Goal: Task Accomplishment & Management: Manage account settings

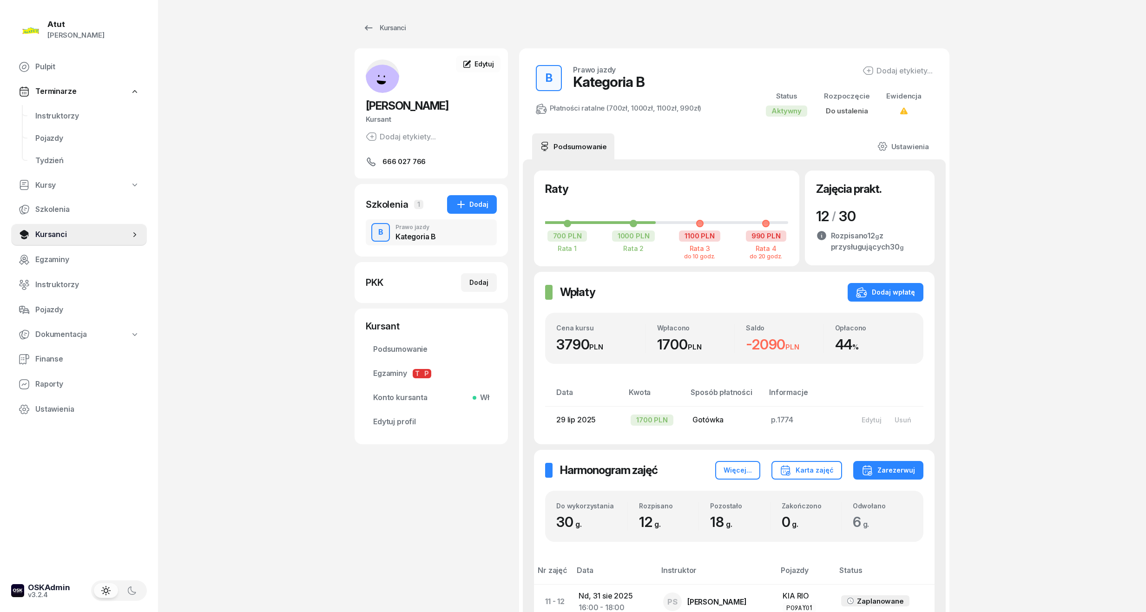
scroll to position [417, 0]
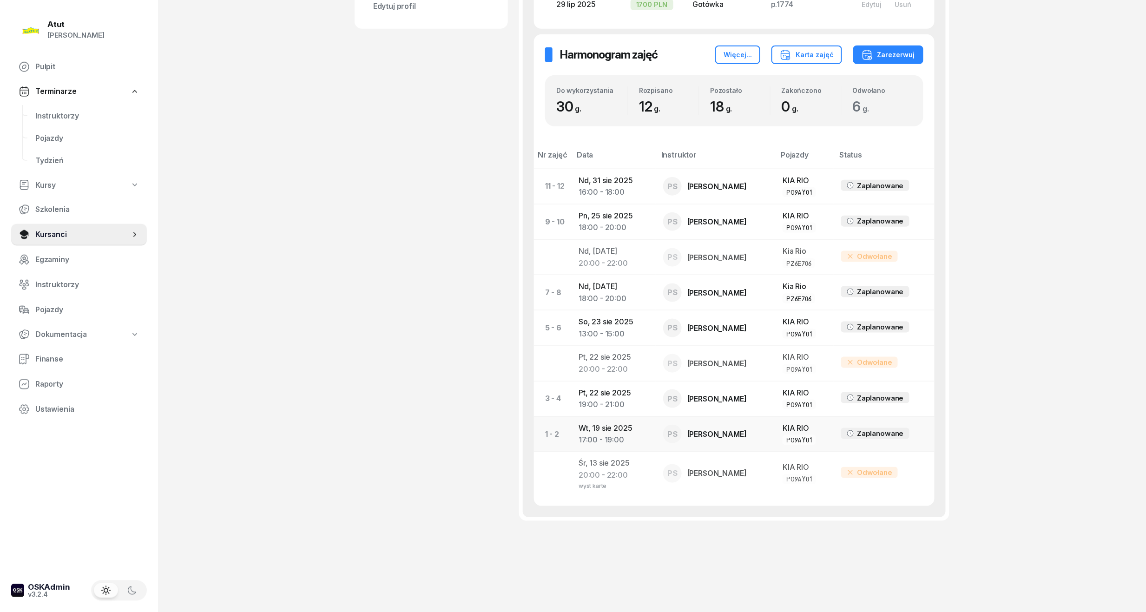
click at [612, 432] on td "[DATE] 17:00 - 19:00" at bounding box center [613, 433] width 85 height 35
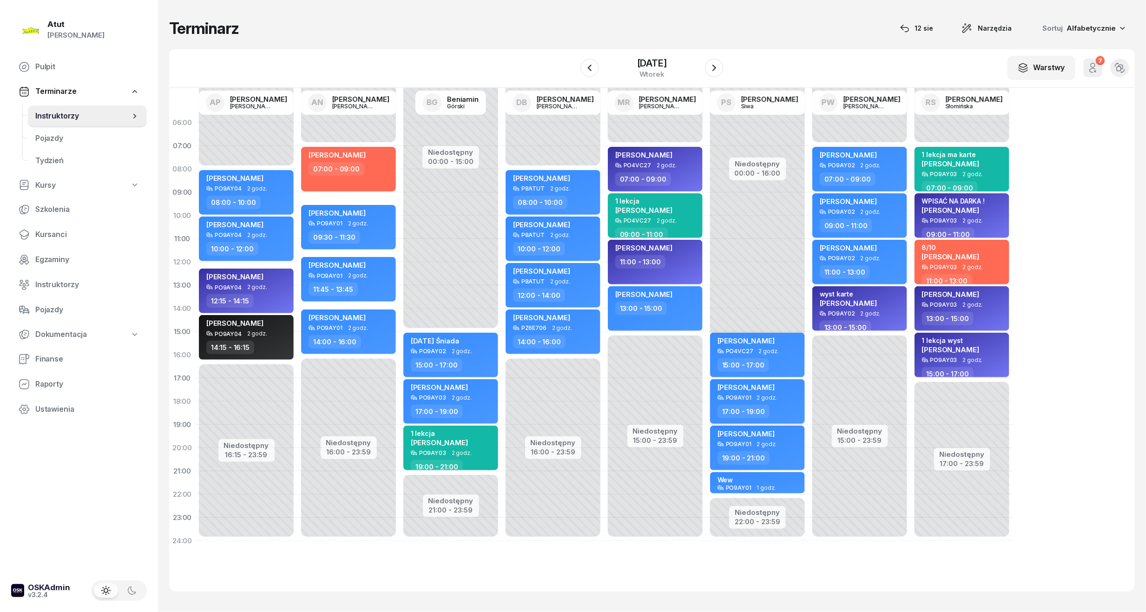
click at [766, 389] on span "[PERSON_NAME]" at bounding box center [745, 387] width 57 height 9
select select "17"
select select "19"
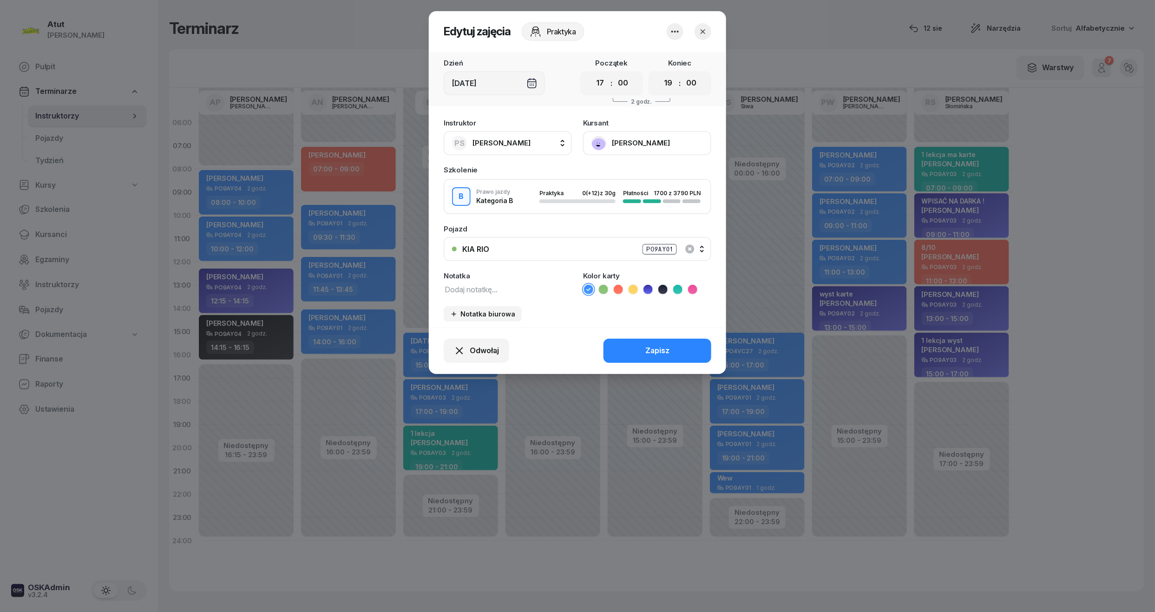
click at [677, 287] on icon at bounding box center [677, 289] width 9 height 9
click at [459, 294] on div "Instruktor PS [PERSON_NAME] AP [PERSON_NAME] AN [PERSON_NAME] BG [PERSON_NAME] …" at bounding box center [577, 220] width 297 height 213
click at [458, 288] on textarea at bounding box center [508, 289] width 128 height 12
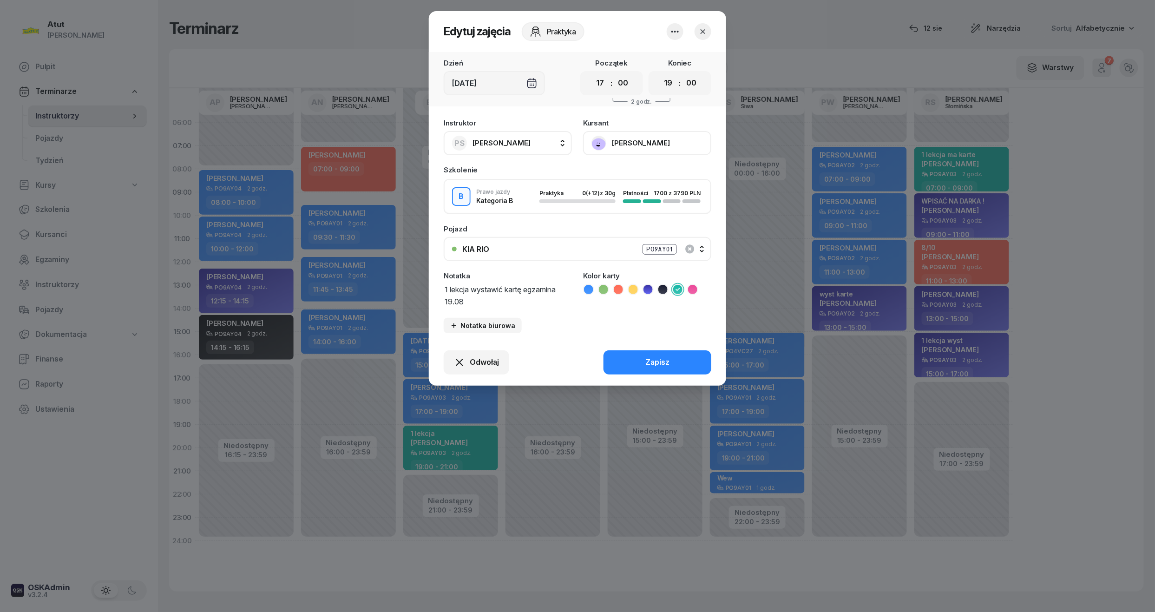
click at [558, 290] on textarea "1 lekcja wystawić kartę egzamina 19.08" at bounding box center [508, 295] width 128 height 24
type textarea "1 lekcja wystawić kartę egzamin ma 19.08"
click at [662, 362] on div "Zapisz" at bounding box center [657, 362] width 24 height 12
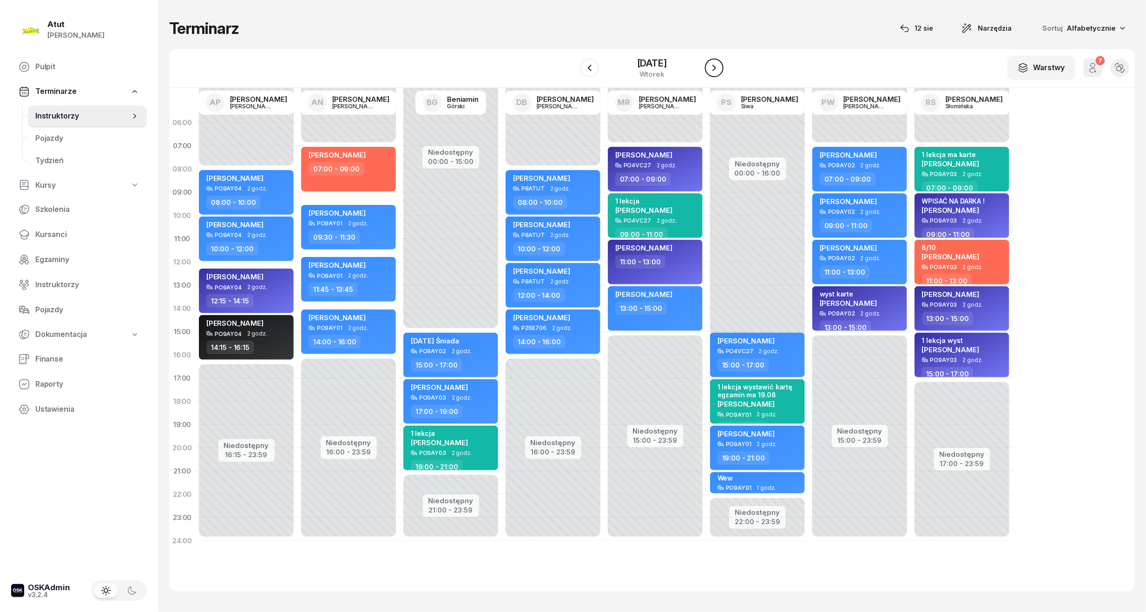
click at [716, 62] on icon "button" at bounding box center [714, 67] width 11 height 11
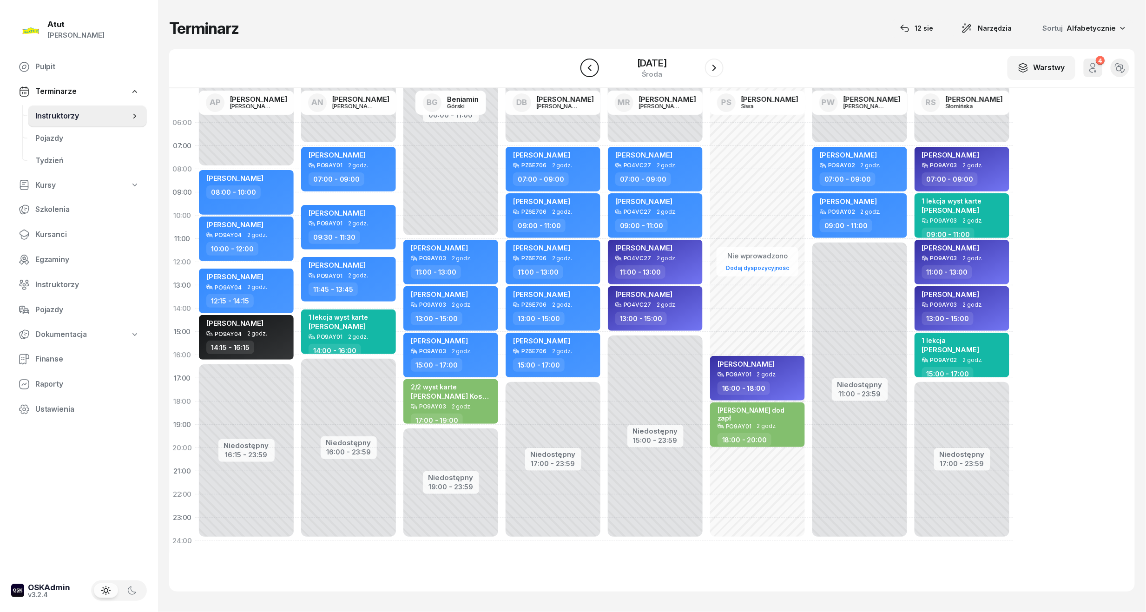
click at [585, 62] on icon "button" at bounding box center [589, 67] width 11 height 11
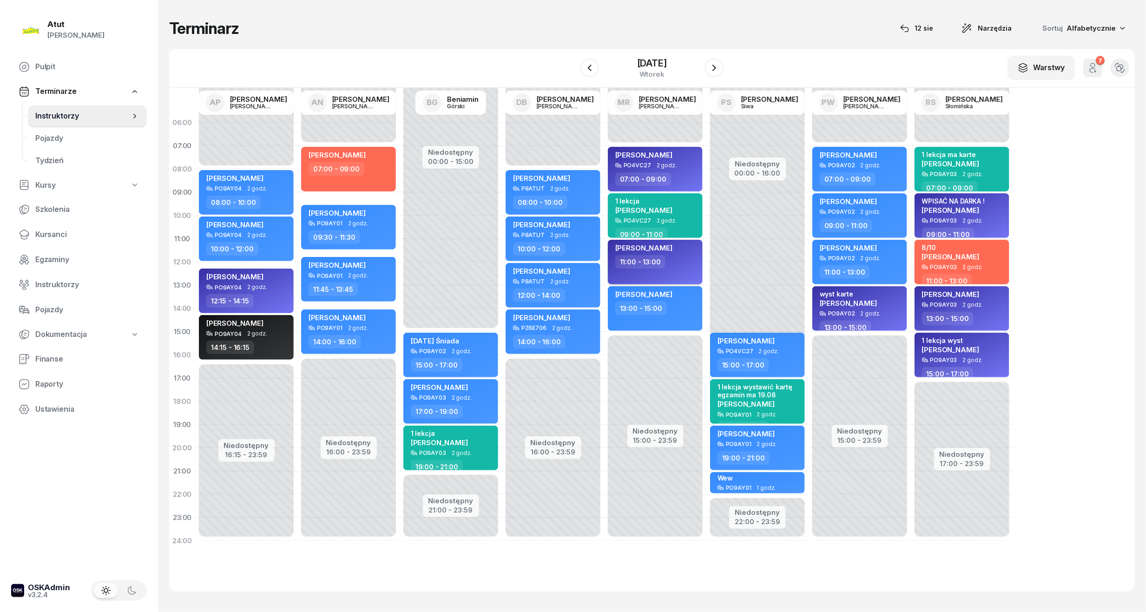
click at [644, 249] on span "[PERSON_NAME]" at bounding box center [643, 247] width 57 height 9
select select "11"
select select "13"
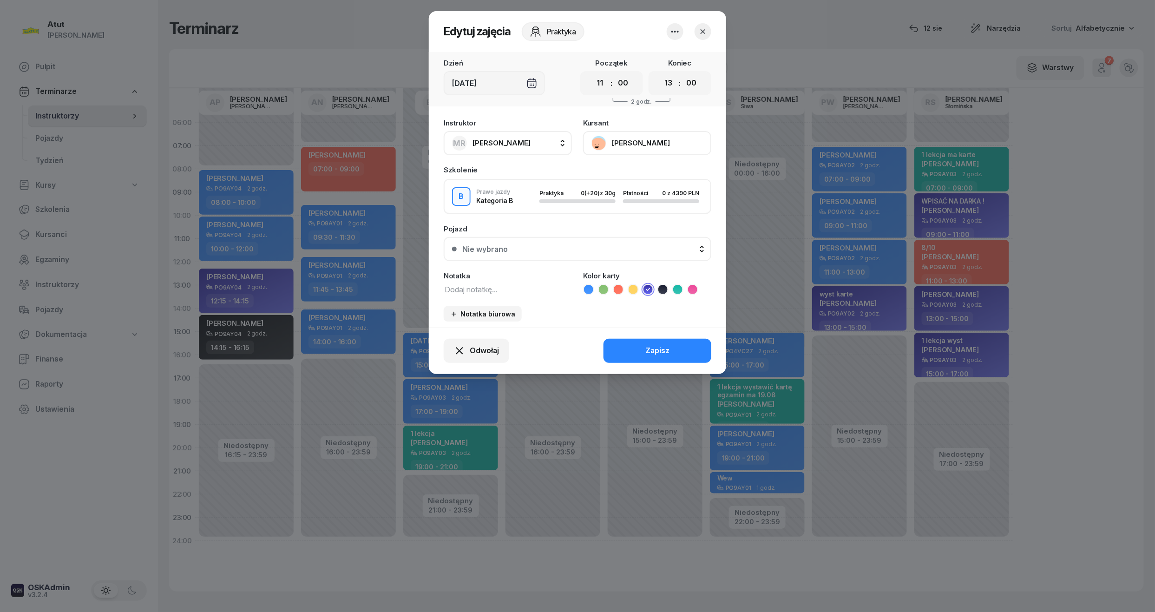
click at [623, 142] on button "[PERSON_NAME]" at bounding box center [647, 143] width 128 height 24
click at [619, 173] on div "Otwórz profil" at bounding box center [613, 175] width 45 height 12
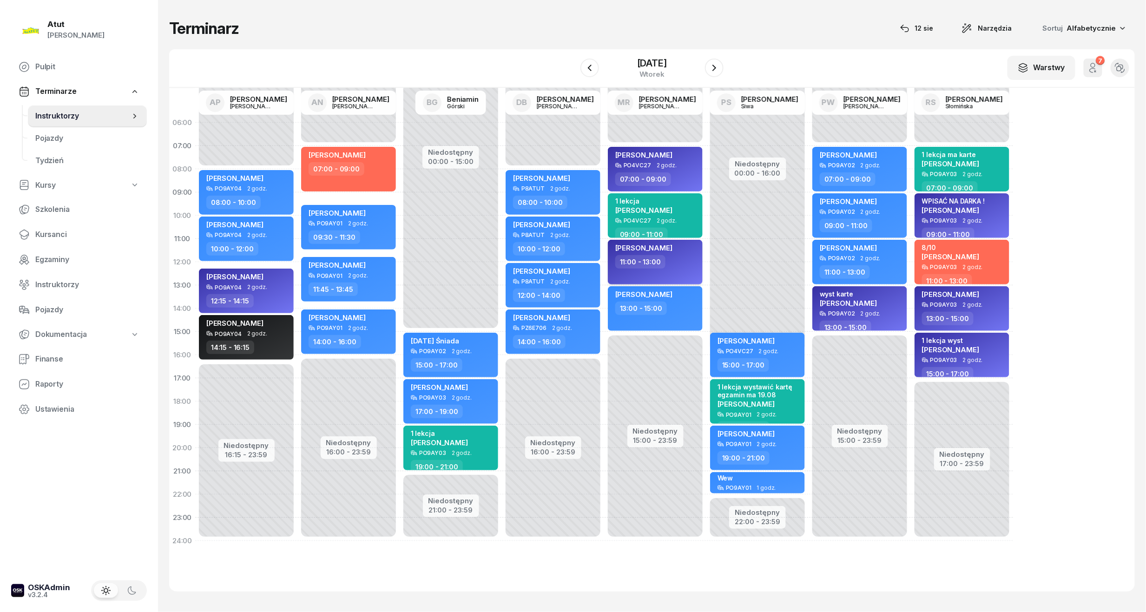
click at [636, 243] on span "[PERSON_NAME]" at bounding box center [643, 247] width 57 height 9
click at [636, 246] on span "[PERSON_NAME]" at bounding box center [643, 247] width 57 height 9
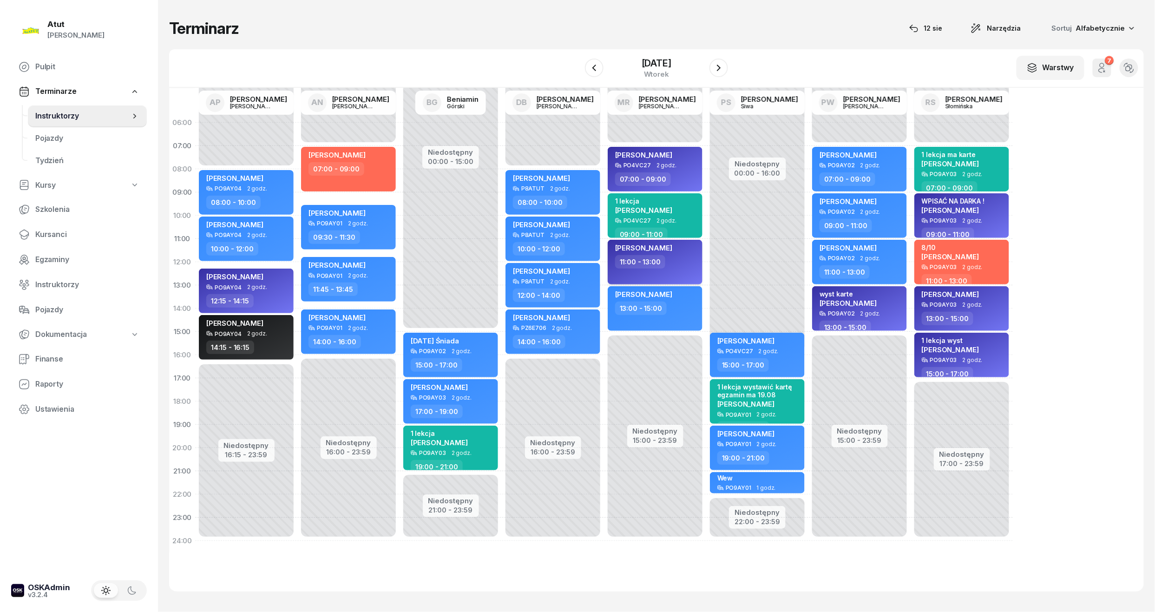
select select "11"
select select "13"
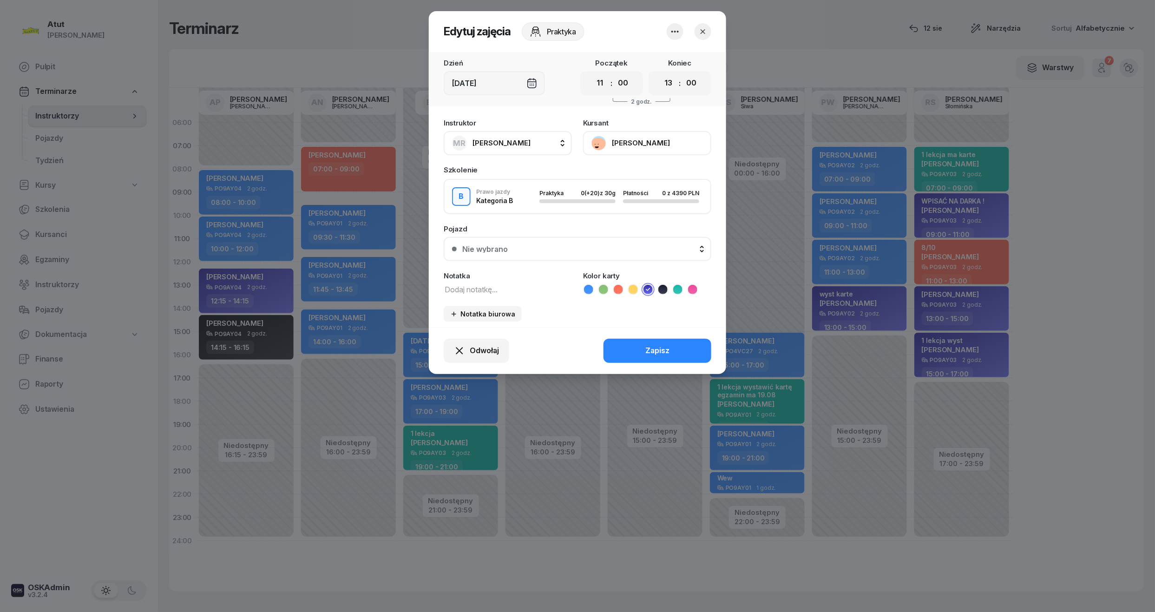
click at [629, 142] on button "[PERSON_NAME]" at bounding box center [647, 143] width 128 height 24
click at [608, 184] on link "Otwórz profil" at bounding box center [646, 174] width 123 height 23
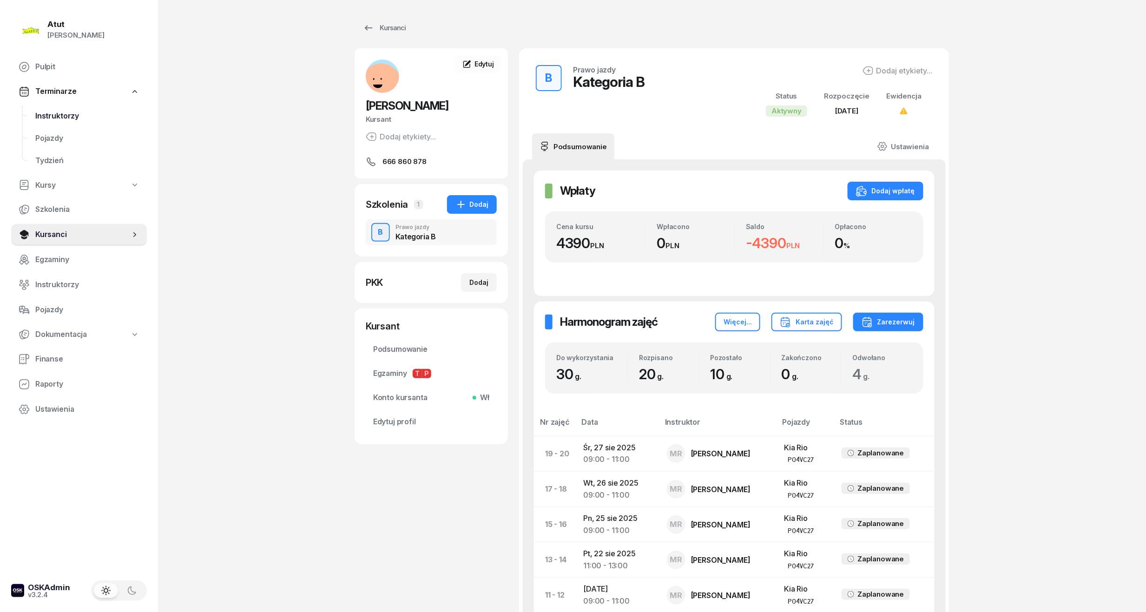
click at [62, 116] on span "Instruktorzy" at bounding box center [87, 116] width 104 height 12
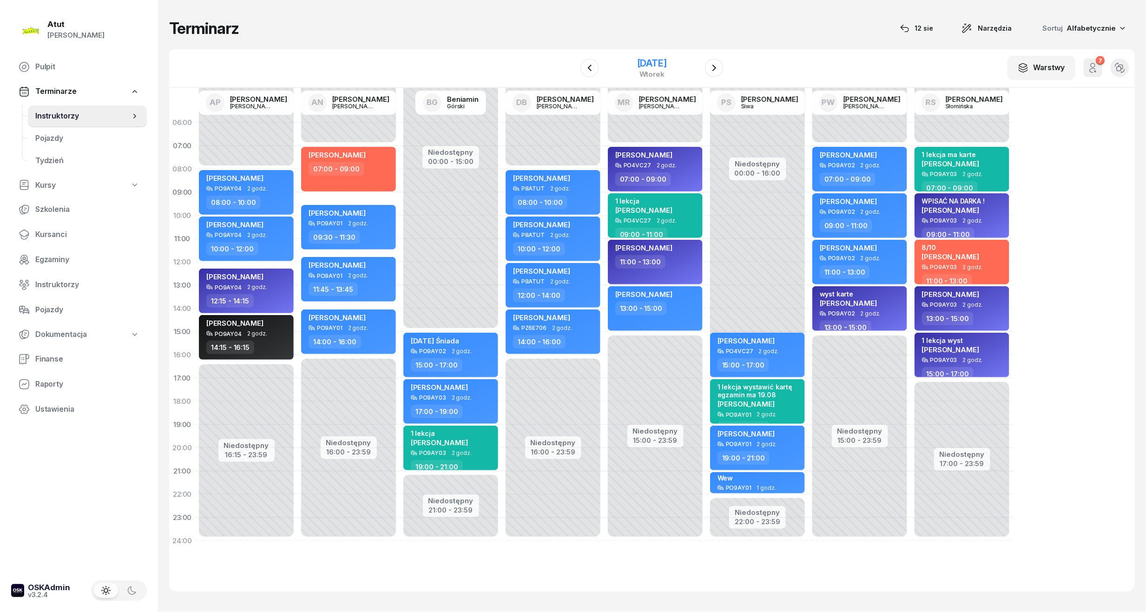
click at [646, 62] on div "[DATE]" at bounding box center [652, 63] width 30 height 9
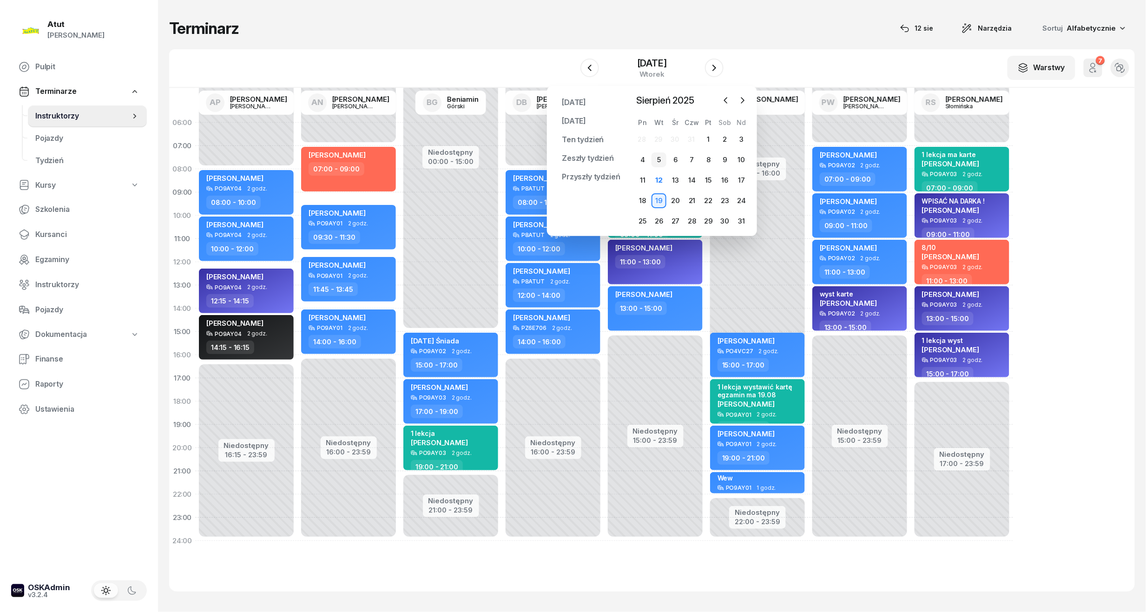
click at [657, 160] on div "5" at bounding box center [658, 159] width 15 height 15
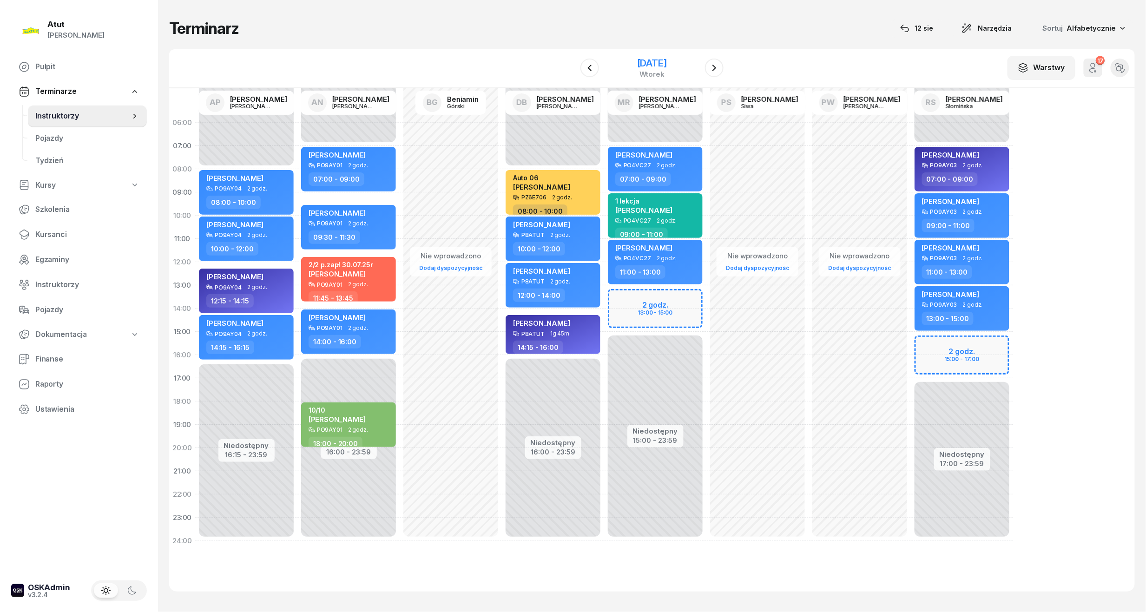
click at [667, 59] on div "[DATE]" at bounding box center [652, 63] width 30 height 9
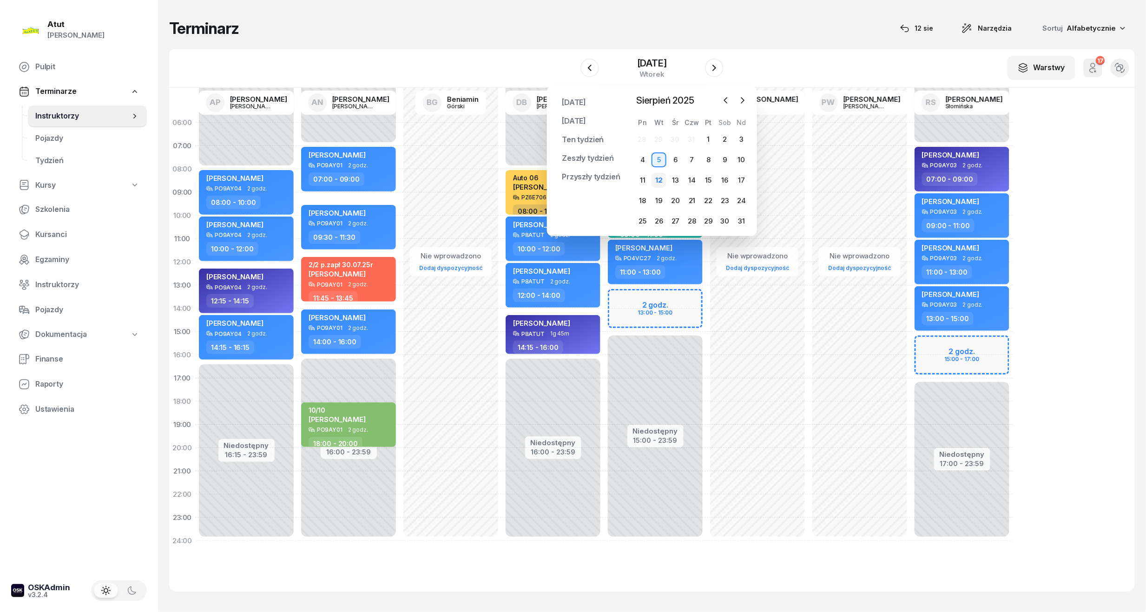
click at [663, 174] on div "12" at bounding box center [658, 180] width 15 height 15
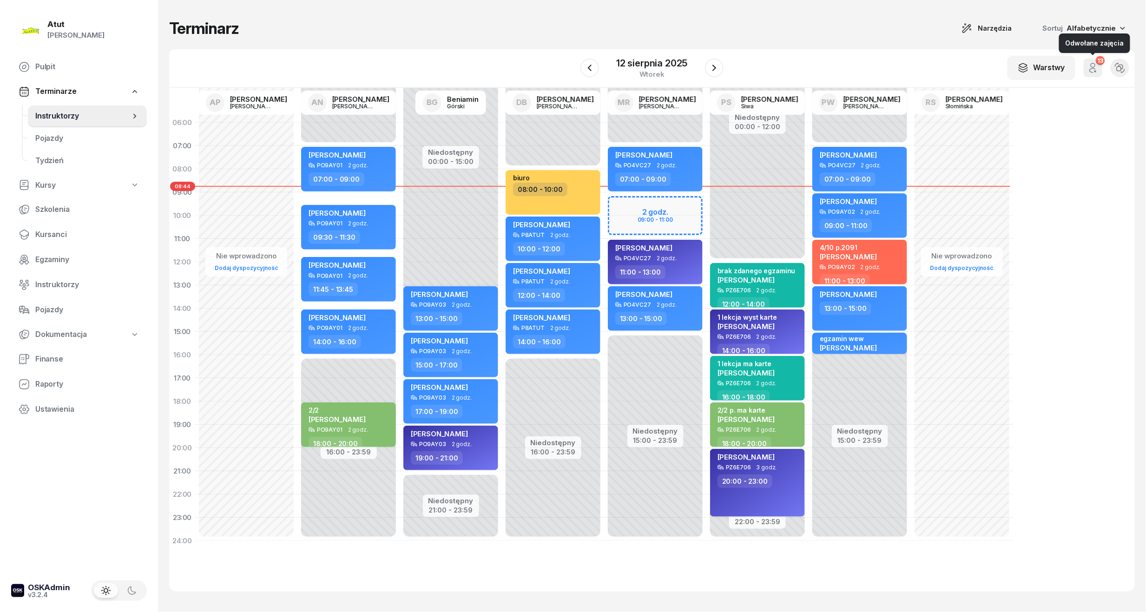
click at [1088, 71] on icon "button" at bounding box center [1092, 67] width 11 height 11
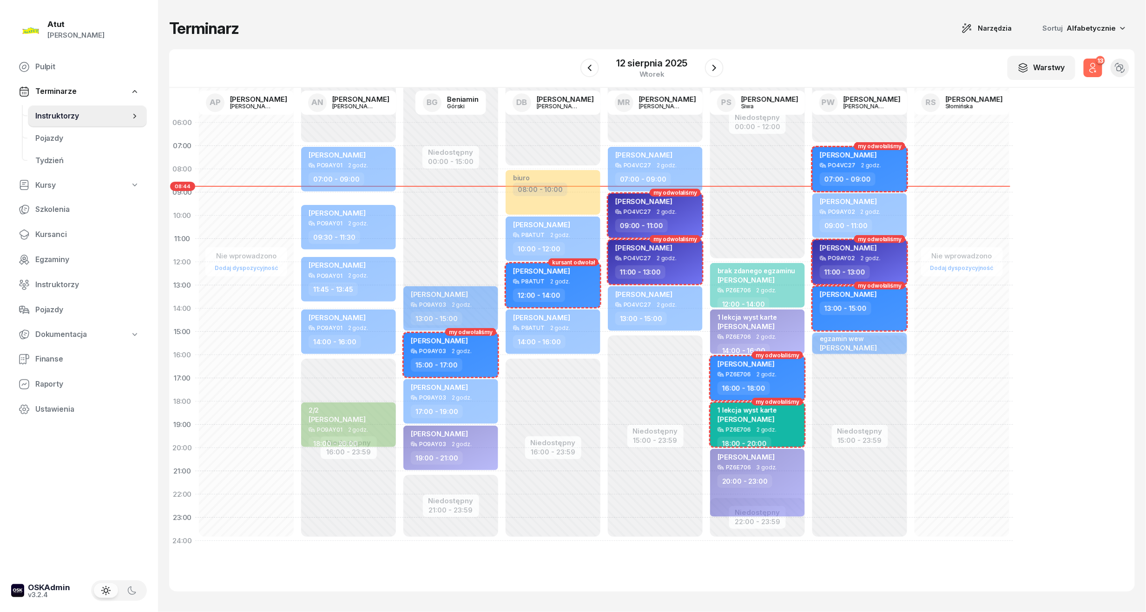
click at [1088, 71] on icon "button" at bounding box center [1092, 67] width 11 height 11
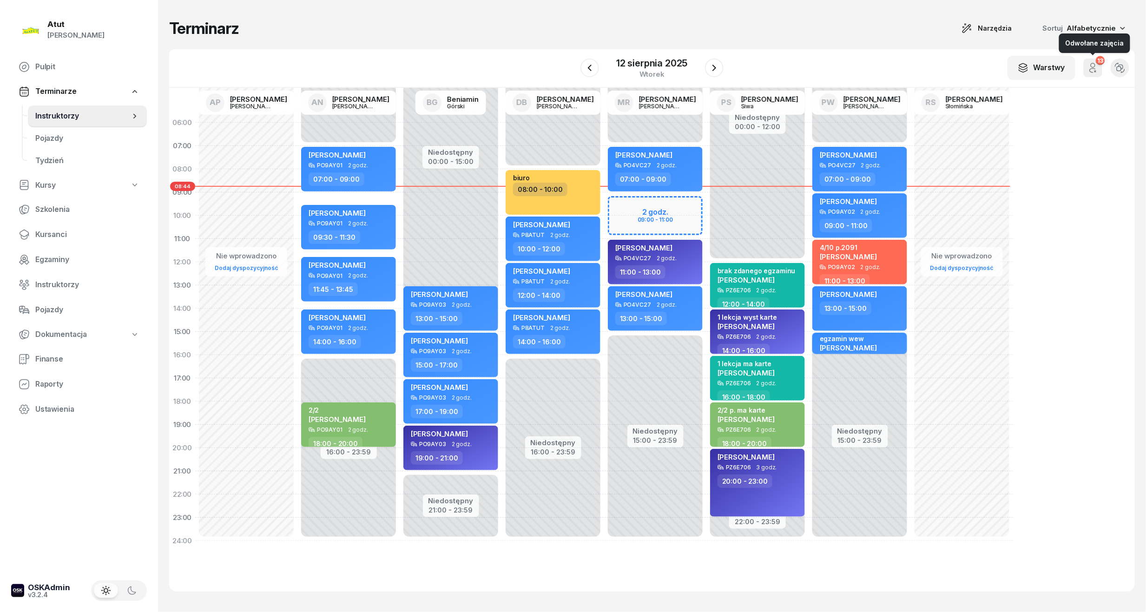
click at [1088, 69] on icon "button" at bounding box center [1092, 67] width 11 height 11
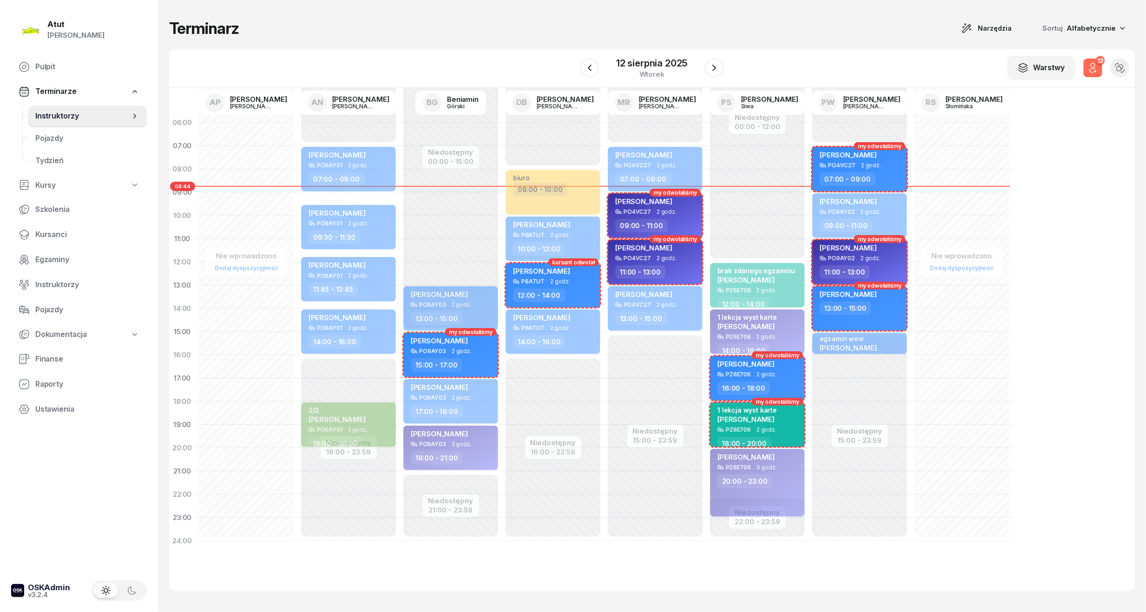
click at [1088, 69] on icon "button" at bounding box center [1092, 67] width 11 height 11
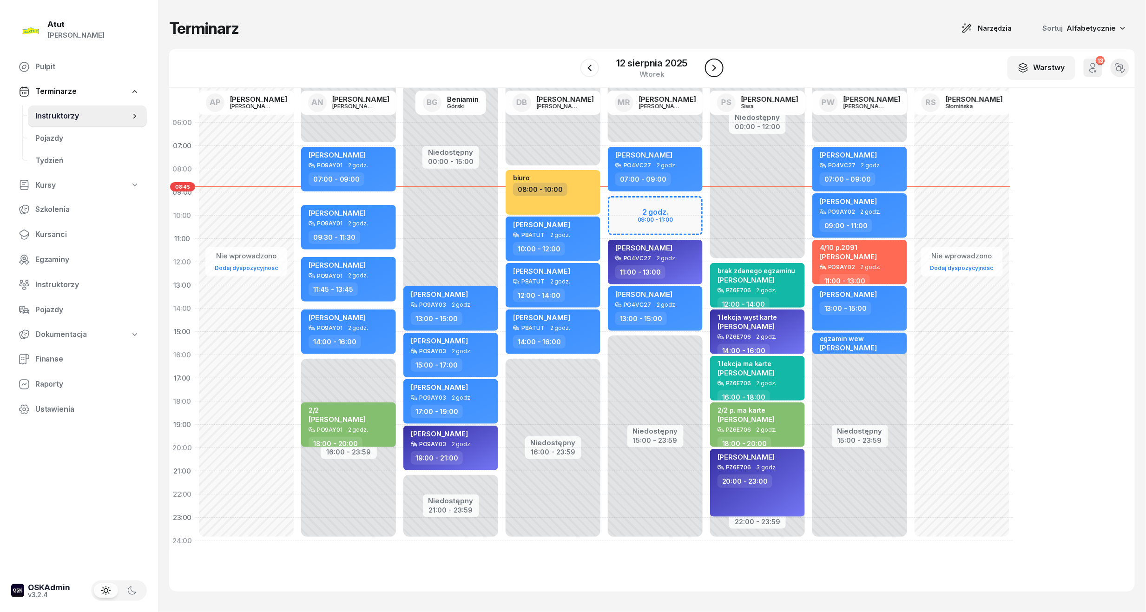
click at [711, 65] on icon "button" at bounding box center [714, 67] width 11 height 11
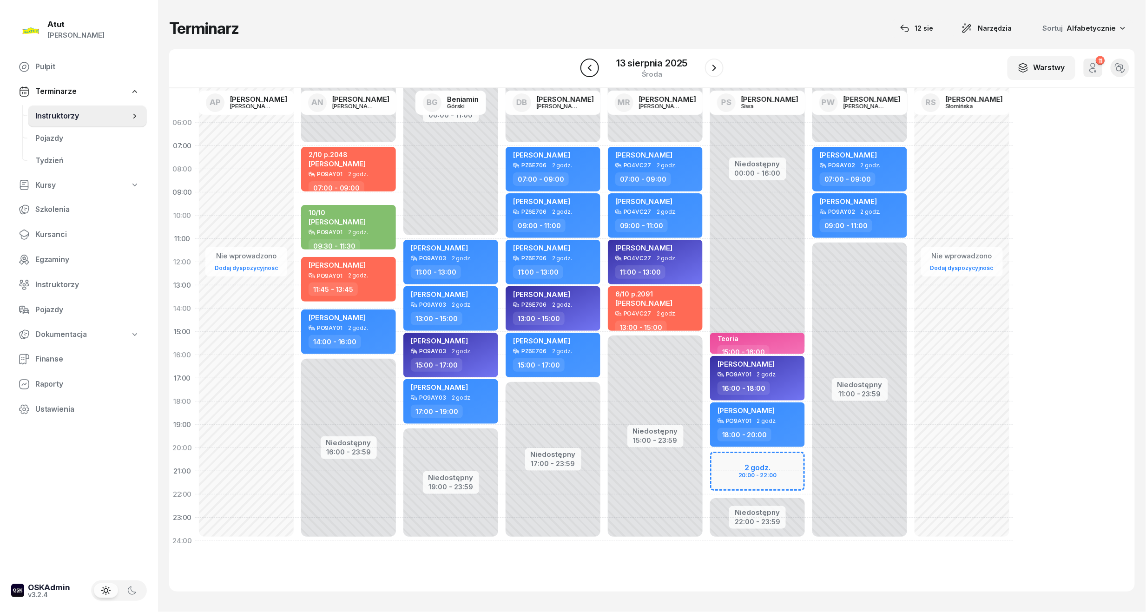
click at [591, 72] on icon "button" at bounding box center [589, 67] width 11 height 11
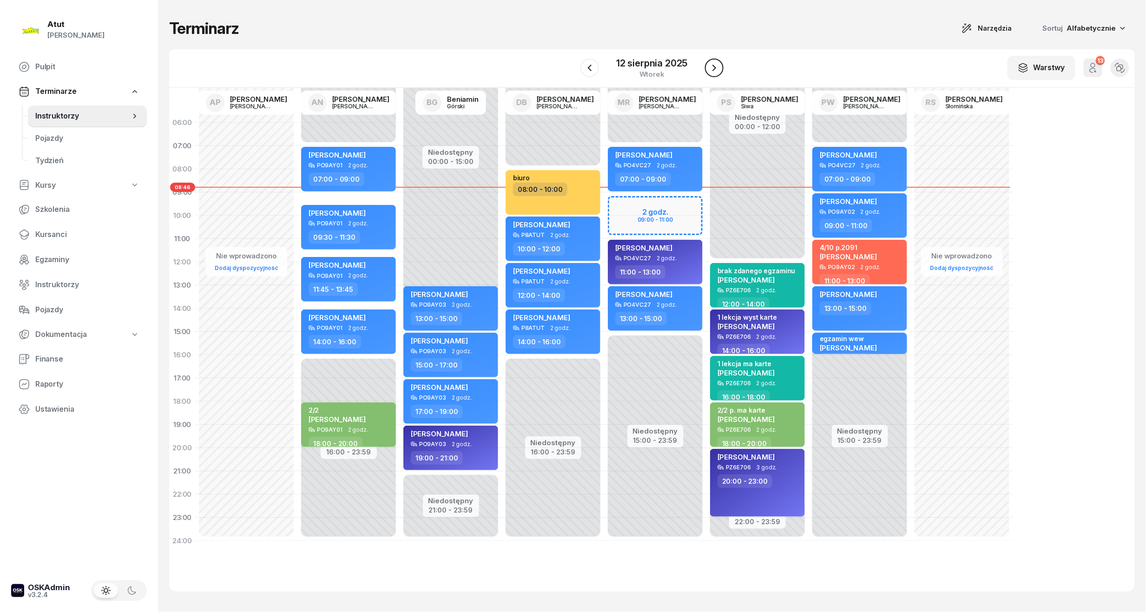
click at [718, 71] on icon "button" at bounding box center [714, 67] width 11 height 11
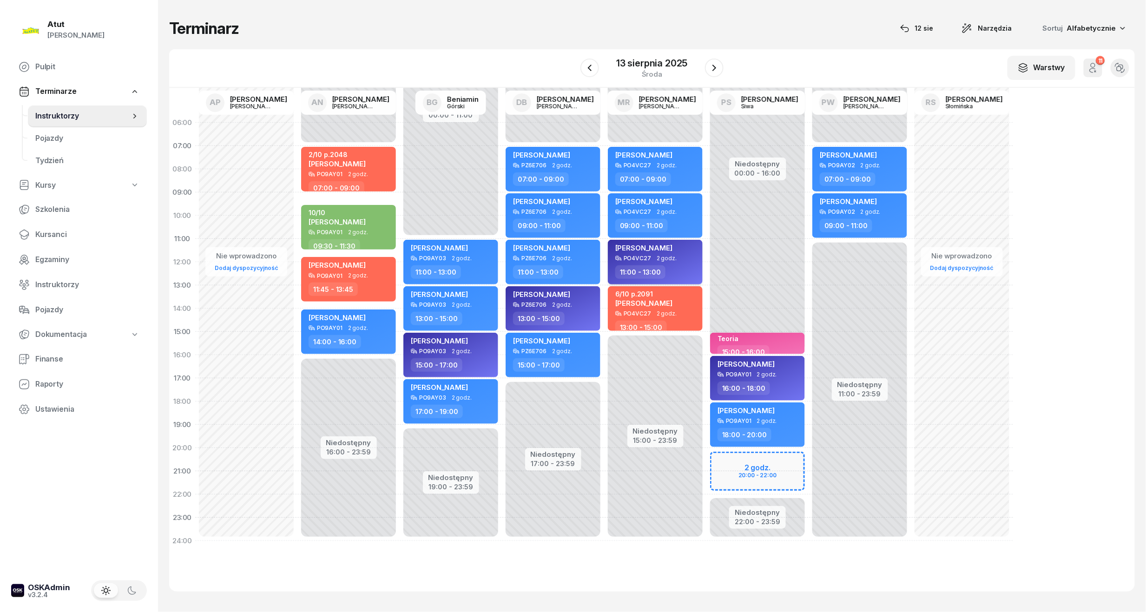
click at [641, 246] on span "[PERSON_NAME]" at bounding box center [643, 247] width 57 height 9
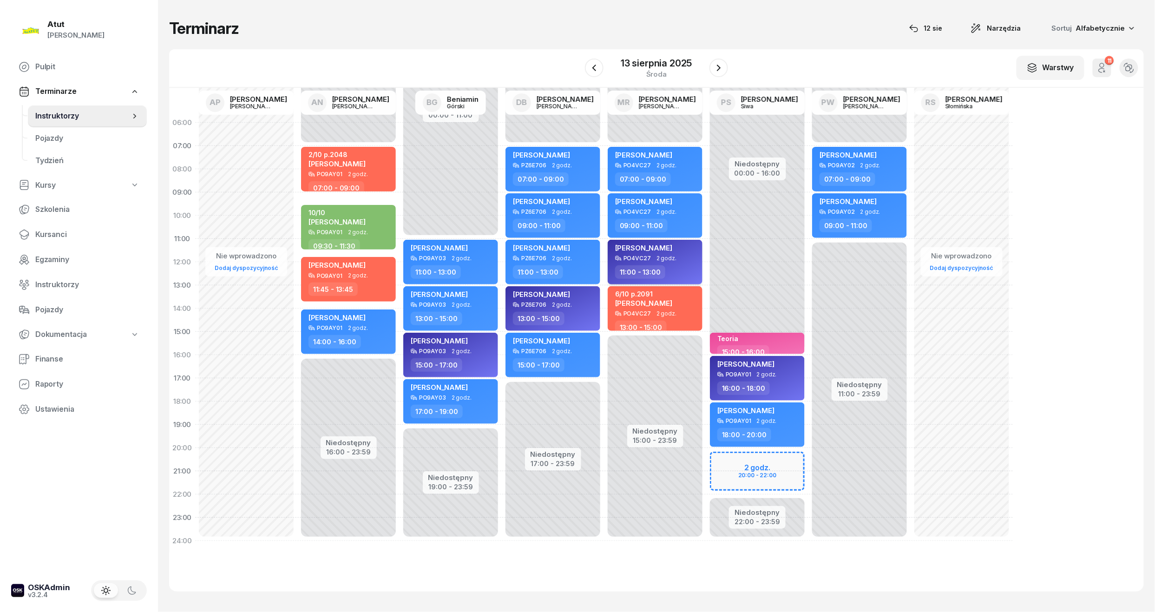
select select "11"
select select "13"
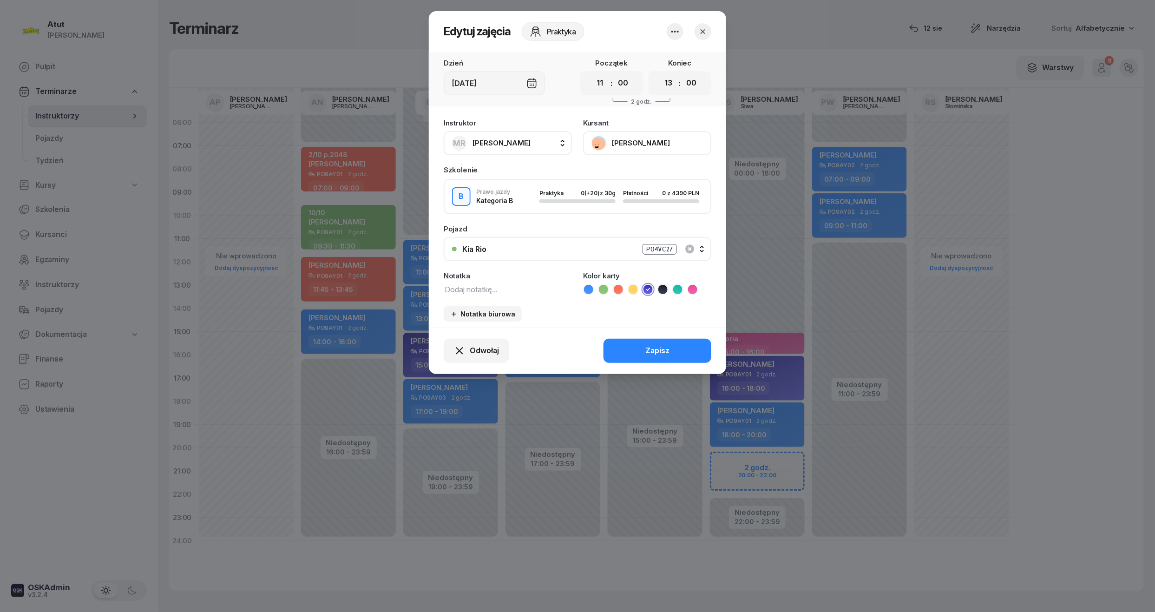
click at [623, 141] on button "[PERSON_NAME]" at bounding box center [647, 143] width 128 height 24
click at [612, 166] on link "Otwórz profil" at bounding box center [646, 174] width 123 height 23
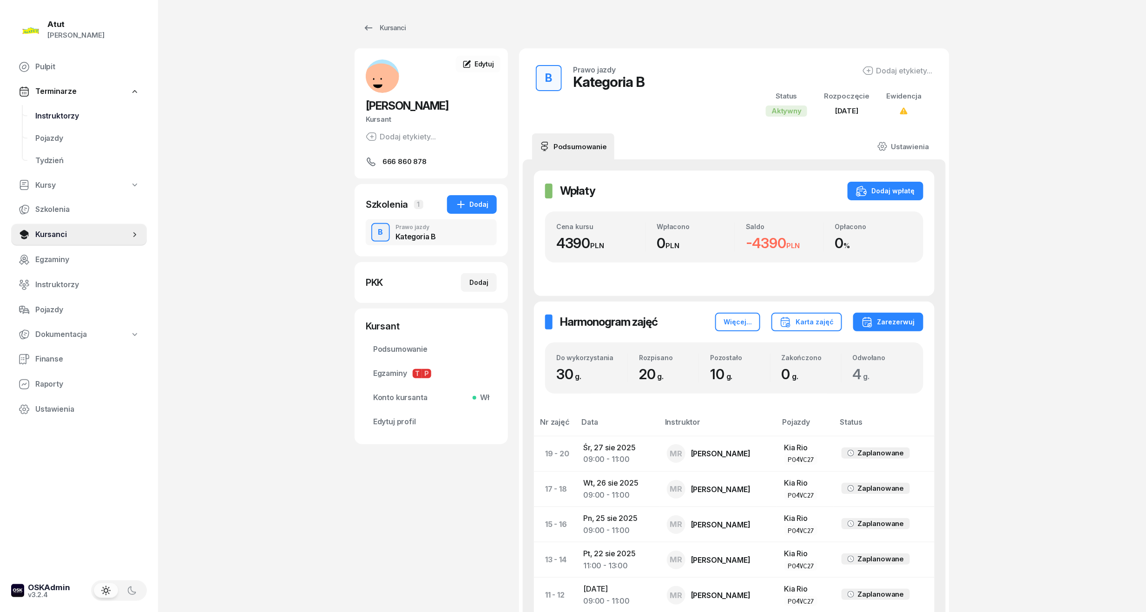
click at [59, 112] on span "Instruktorzy" at bounding box center [87, 116] width 104 height 12
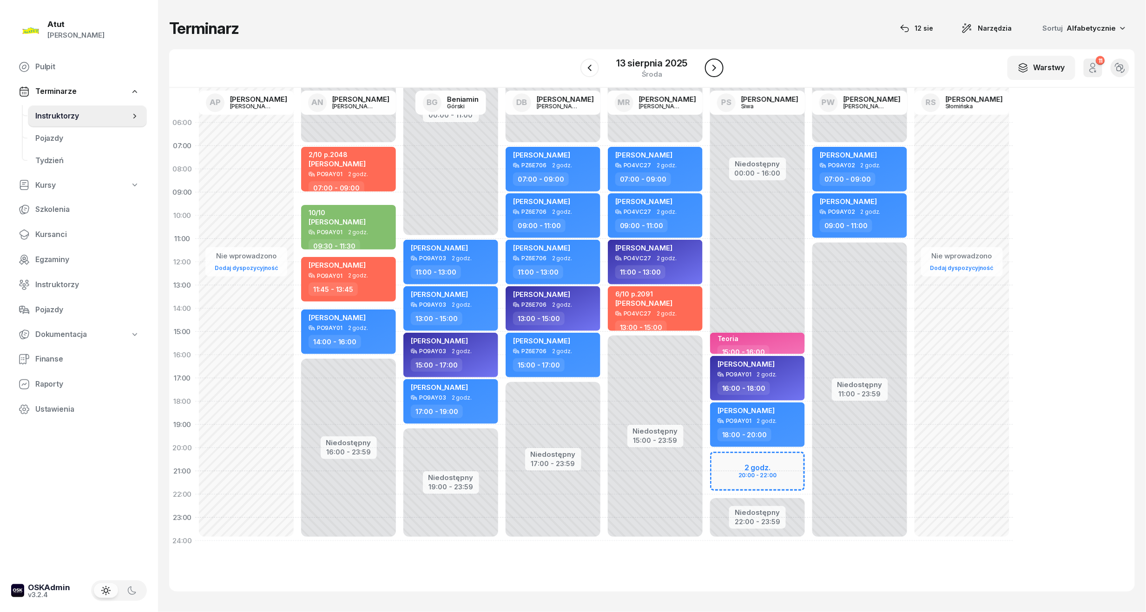
click at [715, 66] on icon "button" at bounding box center [714, 67] width 11 height 11
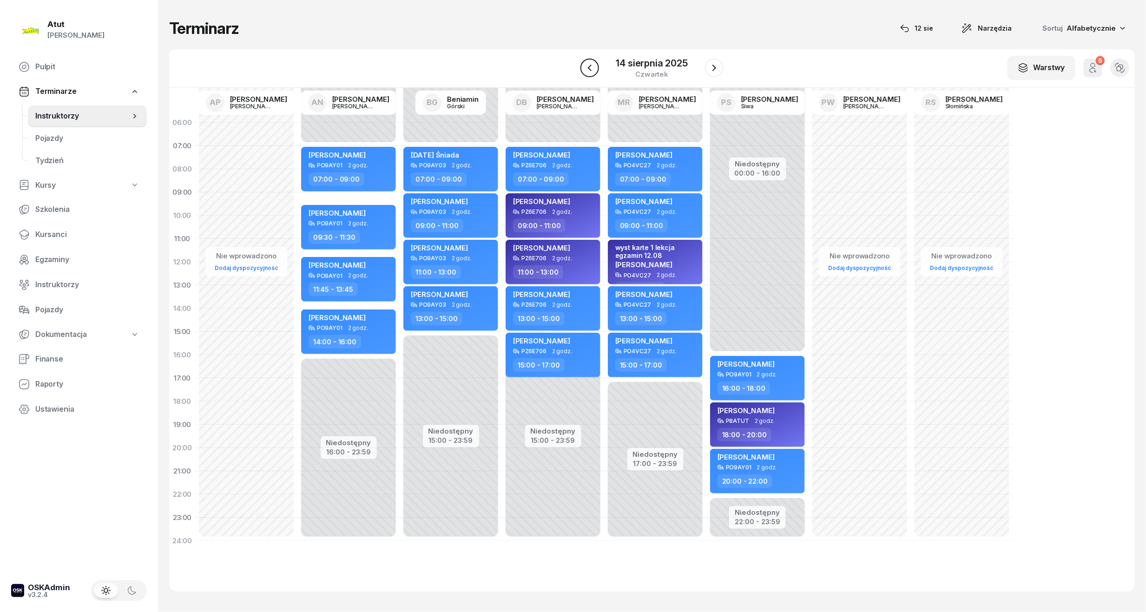
click at [595, 66] on icon "button" at bounding box center [589, 67] width 11 height 11
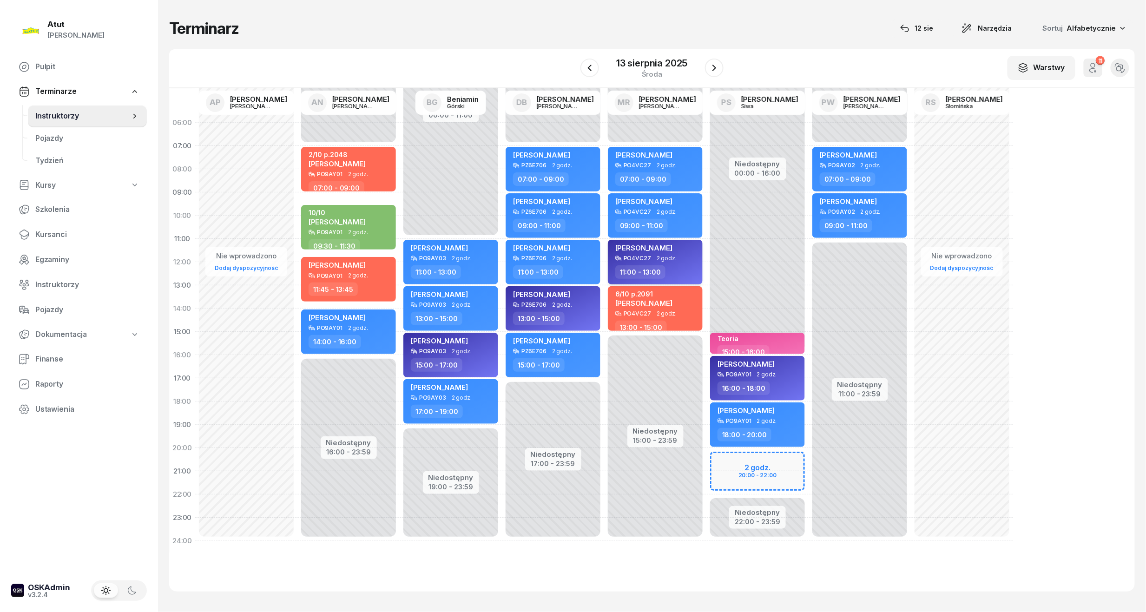
click at [637, 246] on span "[PERSON_NAME]" at bounding box center [643, 247] width 57 height 9
select select "11"
select select "13"
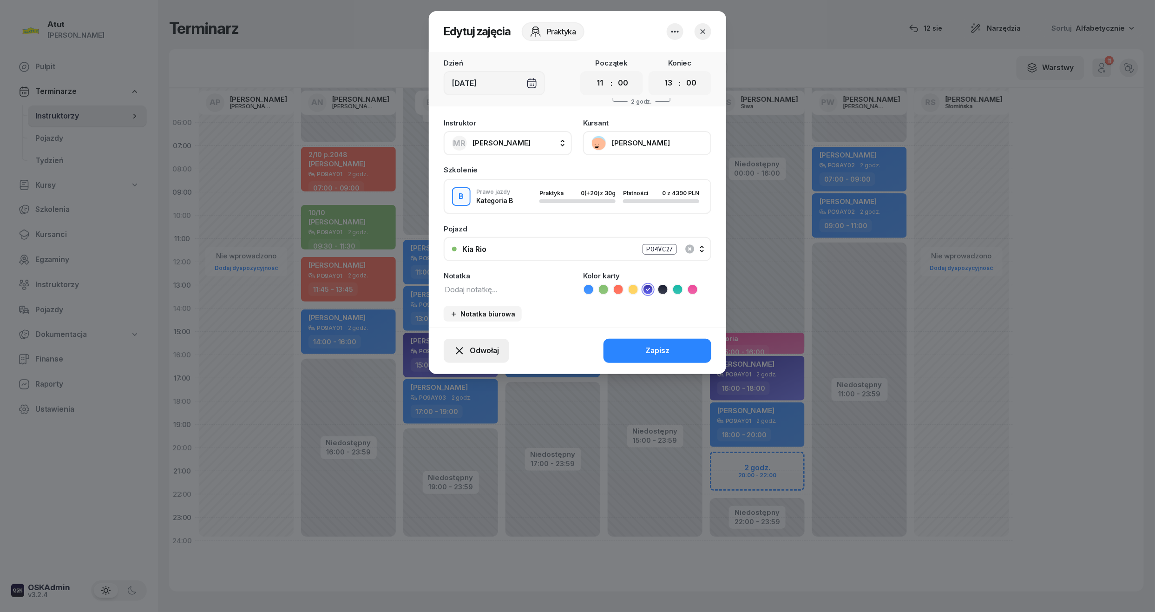
click at [489, 354] on span "Odwołaj" at bounding box center [484, 351] width 29 height 12
click at [471, 273] on div "My odwołaliśmy" at bounding box center [461, 271] width 56 height 12
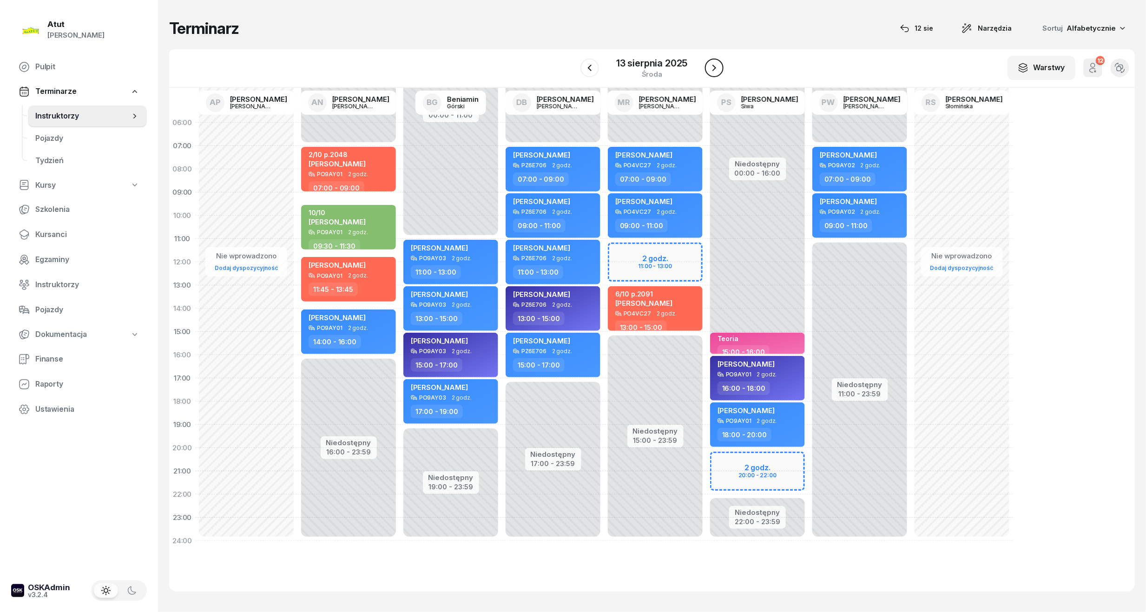
click at [717, 68] on icon "button" at bounding box center [714, 67] width 11 height 11
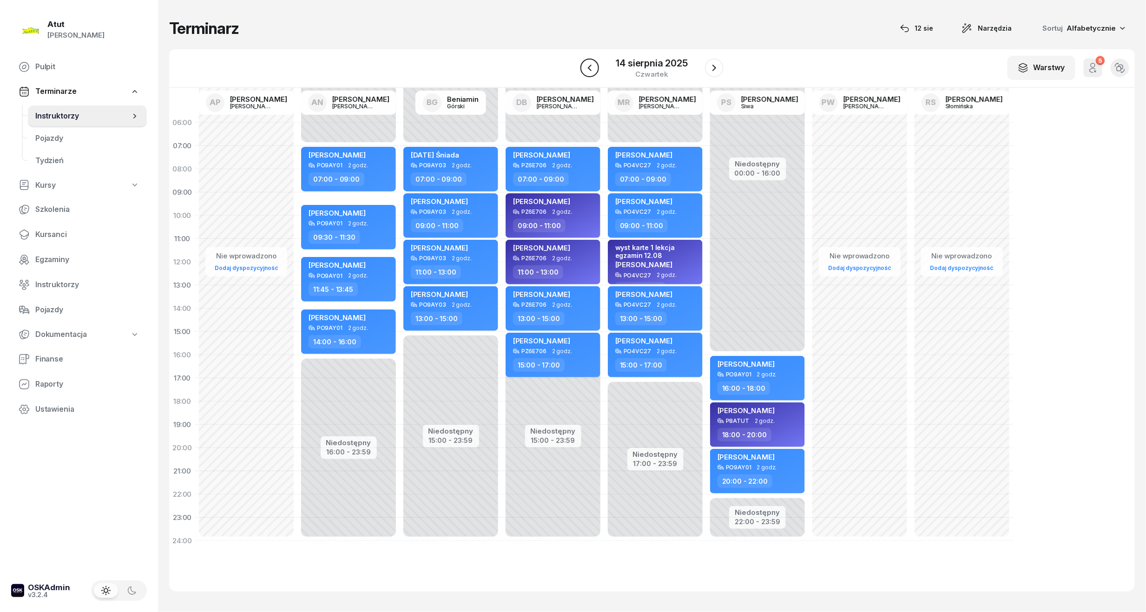
click at [593, 67] on icon "button" at bounding box center [589, 67] width 11 height 11
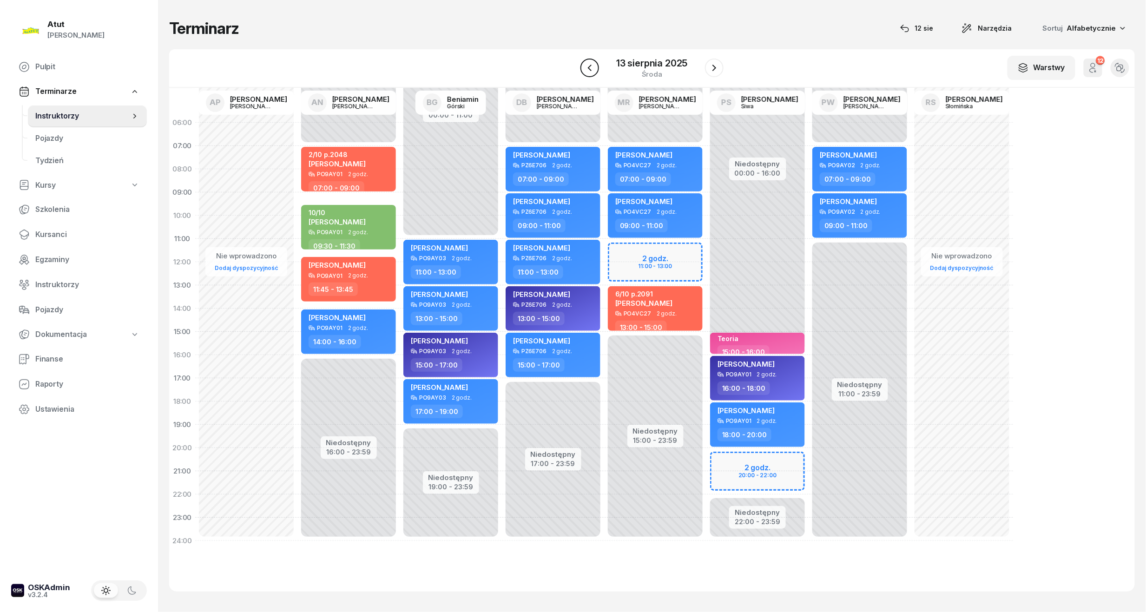
click at [593, 67] on icon "button" at bounding box center [589, 67] width 11 height 11
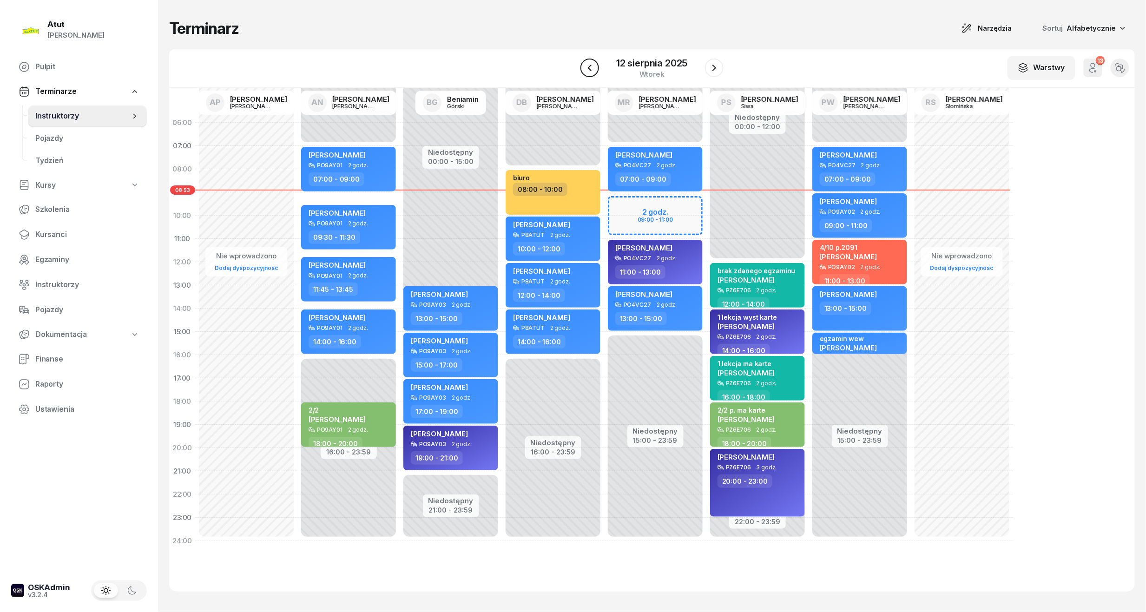
click at [588, 67] on icon "button" at bounding box center [589, 67] width 11 height 11
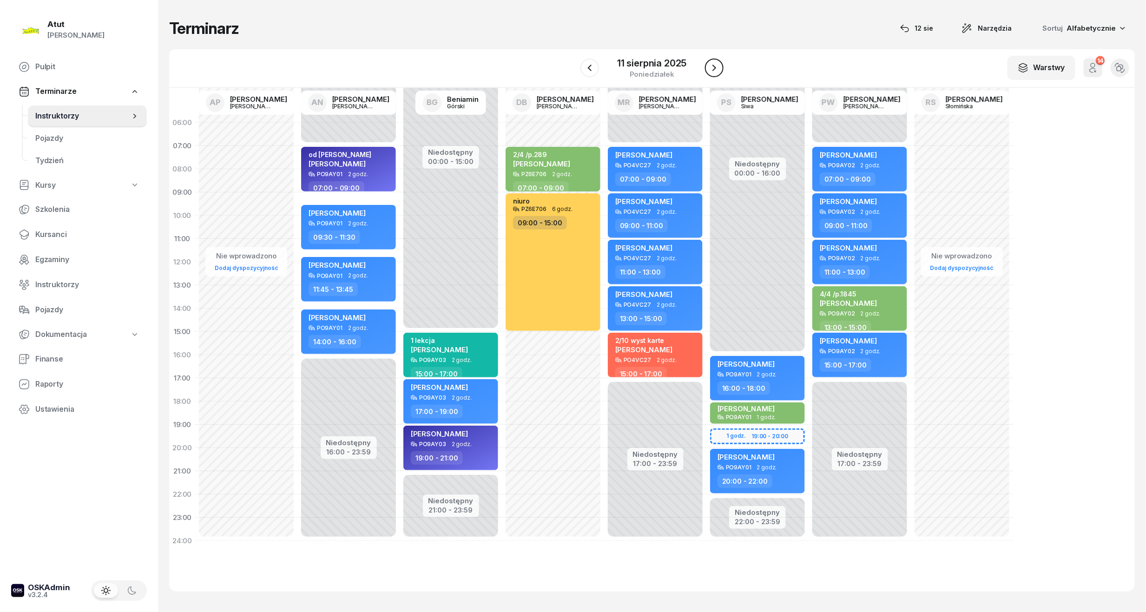
click at [707, 66] on button "button" at bounding box center [714, 68] width 19 height 19
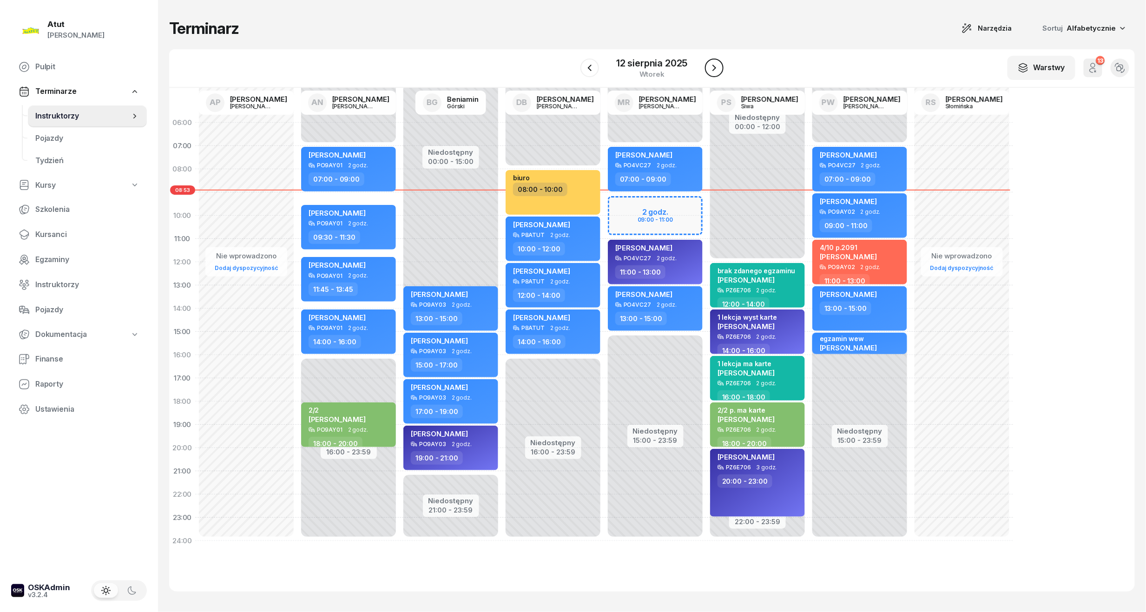
click at [714, 66] on icon "button" at bounding box center [714, 68] width 4 height 7
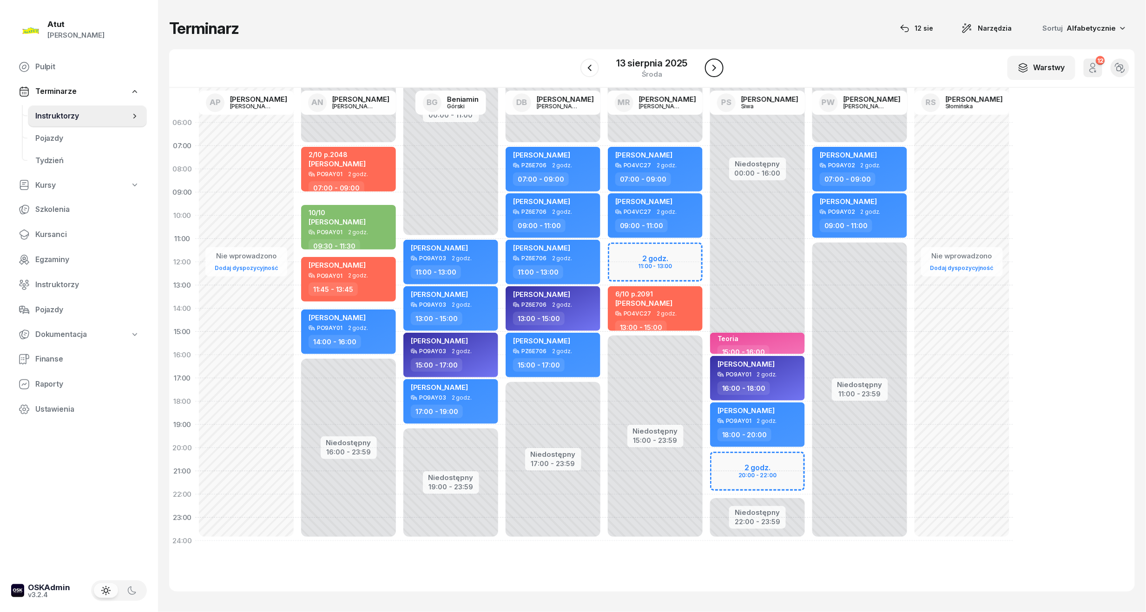
click at [716, 68] on icon "button" at bounding box center [714, 67] width 11 height 11
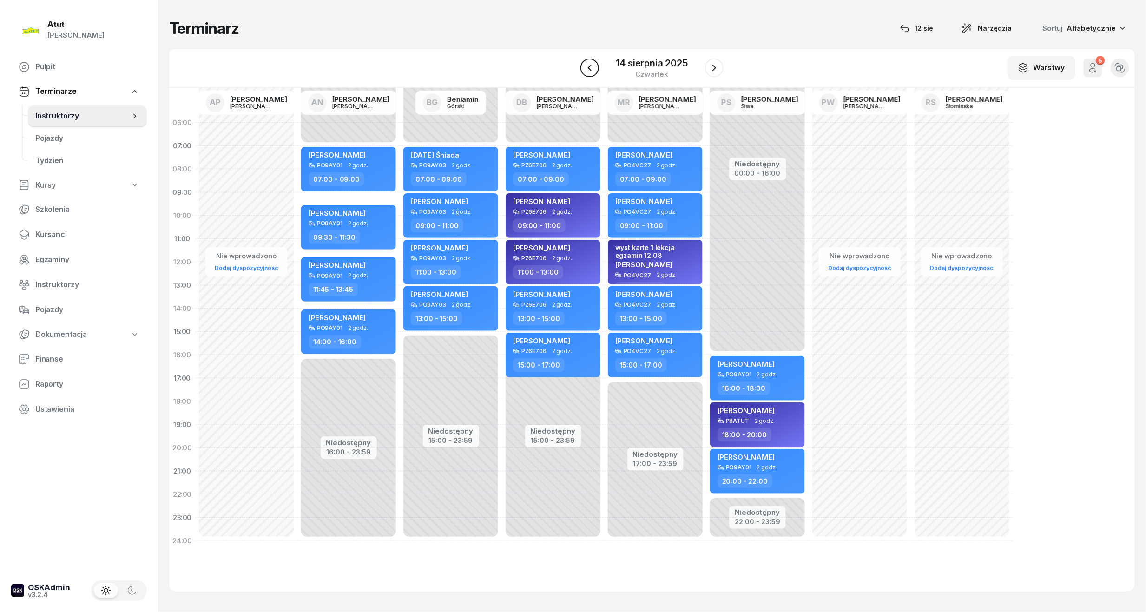
click at [590, 67] on icon "button" at bounding box center [589, 67] width 11 height 11
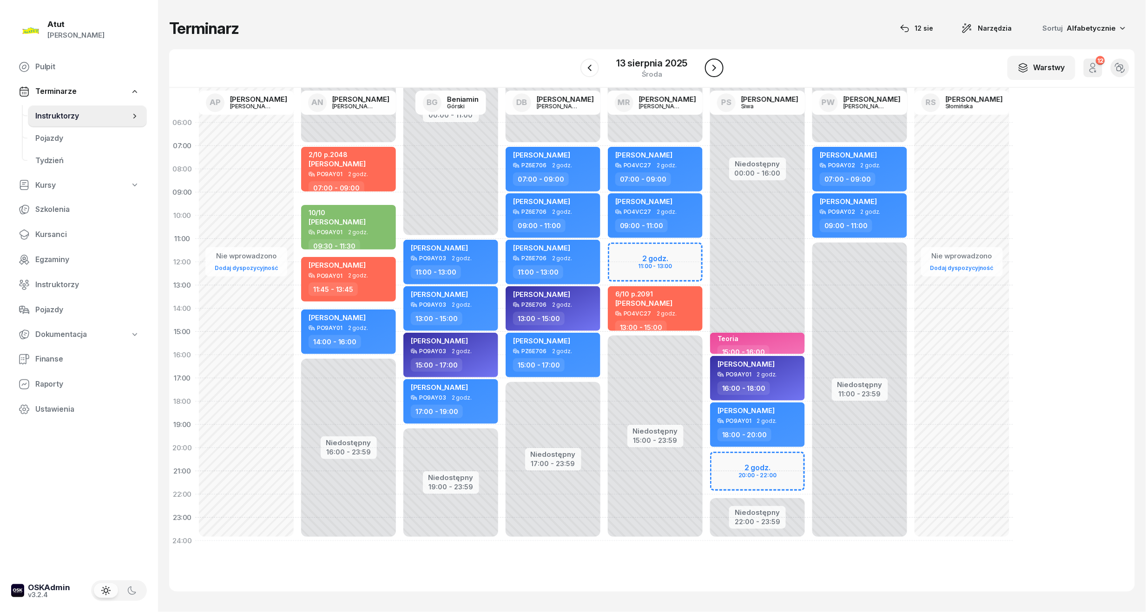
click at [718, 68] on icon "button" at bounding box center [714, 67] width 11 height 11
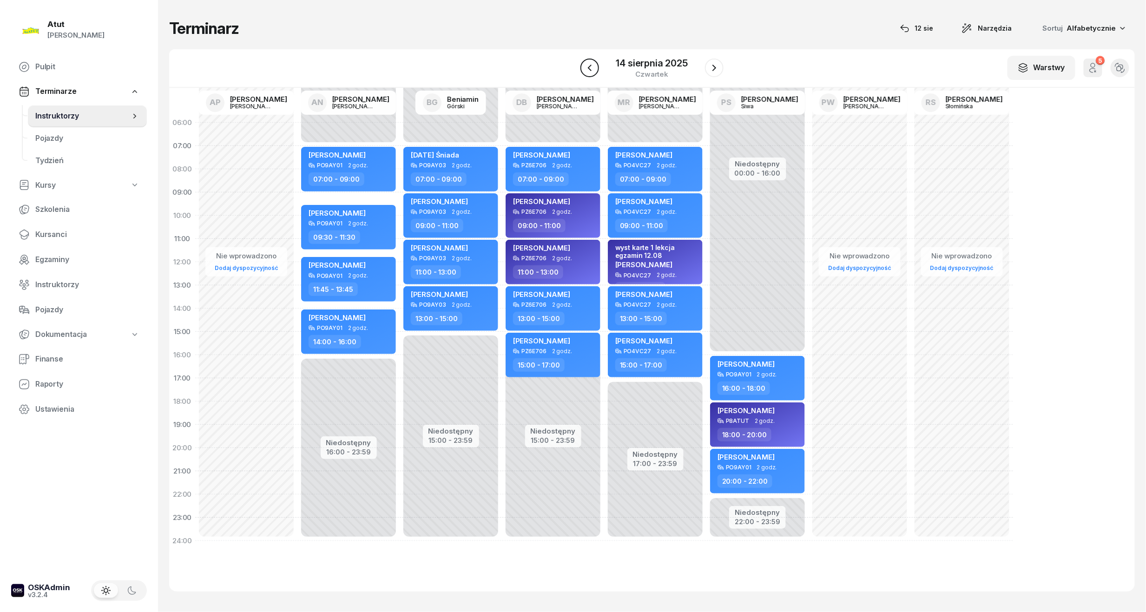
click at [592, 62] on icon "button" at bounding box center [589, 67] width 11 height 11
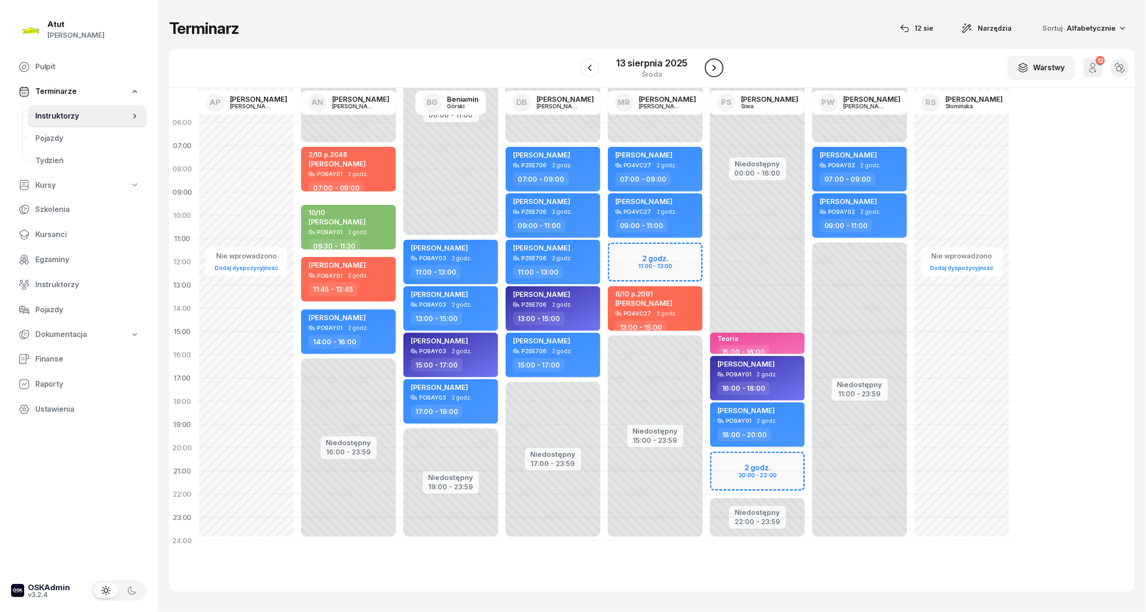
click at [712, 69] on icon "button" at bounding box center [714, 67] width 11 height 11
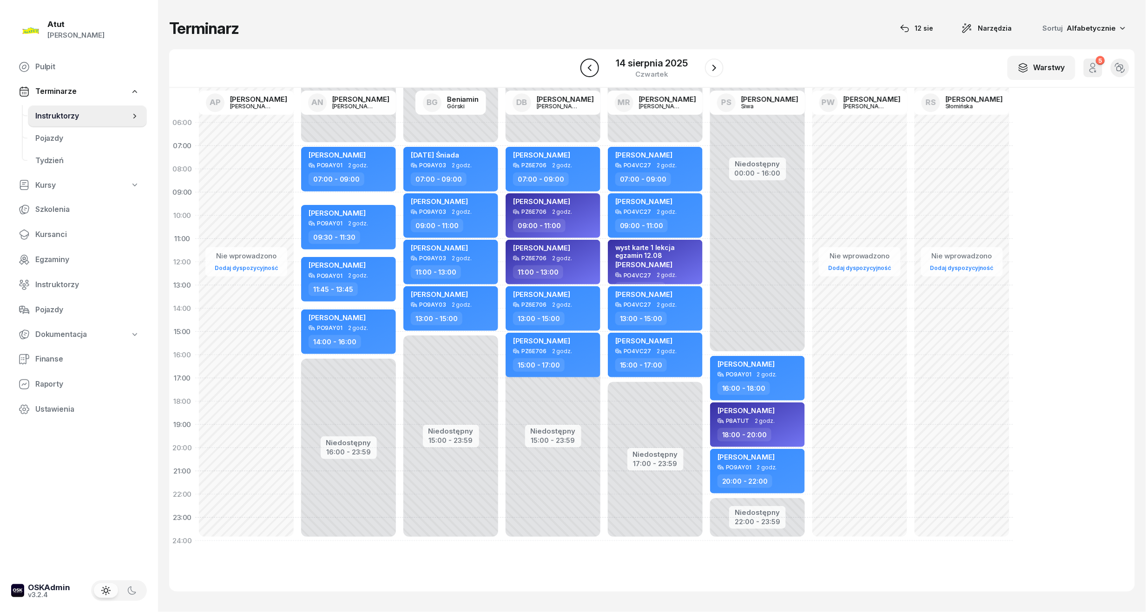
click at [588, 64] on icon "button" at bounding box center [589, 67] width 11 height 11
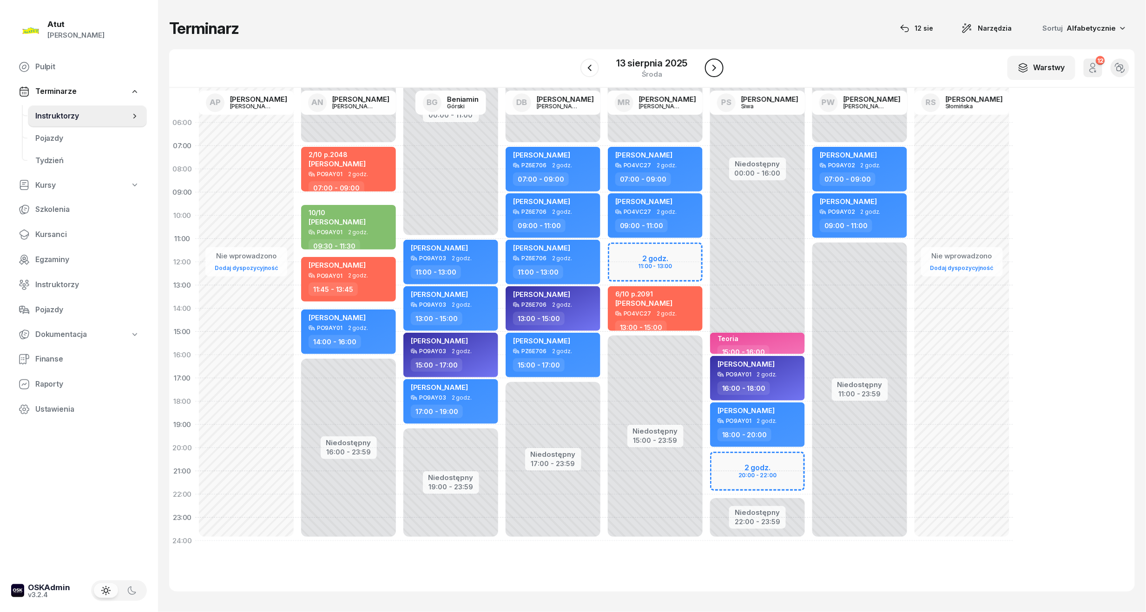
click at [716, 64] on icon "button" at bounding box center [714, 67] width 11 height 11
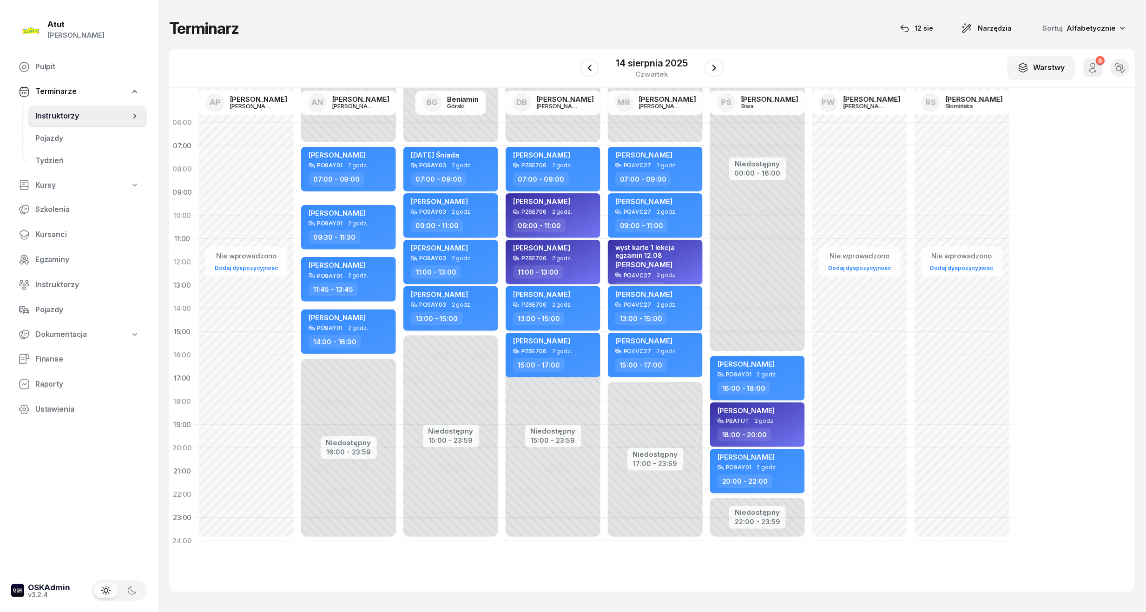
click at [650, 253] on div "wyst karte 1 lekcja egzamin 12.08" at bounding box center [656, 251] width 82 height 16
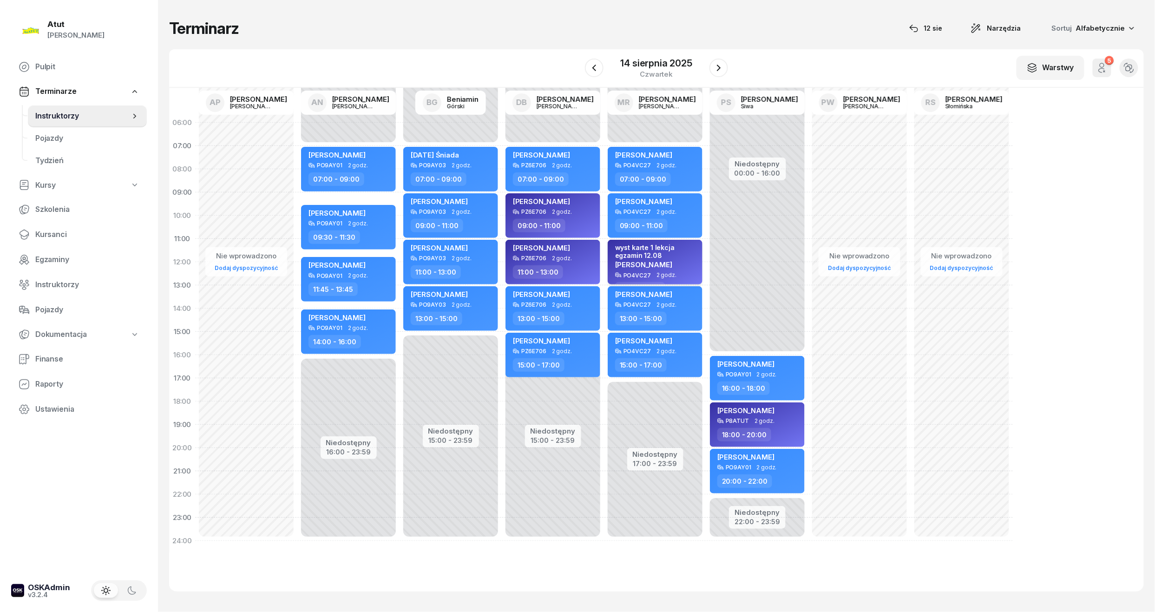
select select "11"
select select "13"
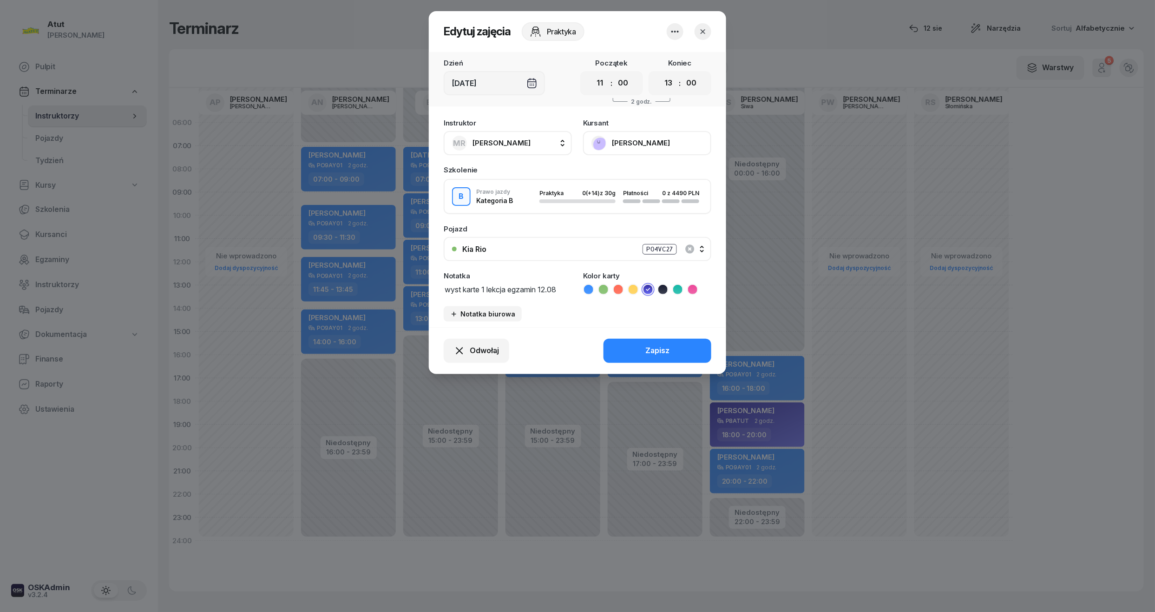
click at [633, 139] on button "[PERSON_NAME]" at bounding box center [647, 143] width 128 height 24
click at [604, 170] on div "Otwórz profil" at bounding box center [613, 175] width 45 height 12
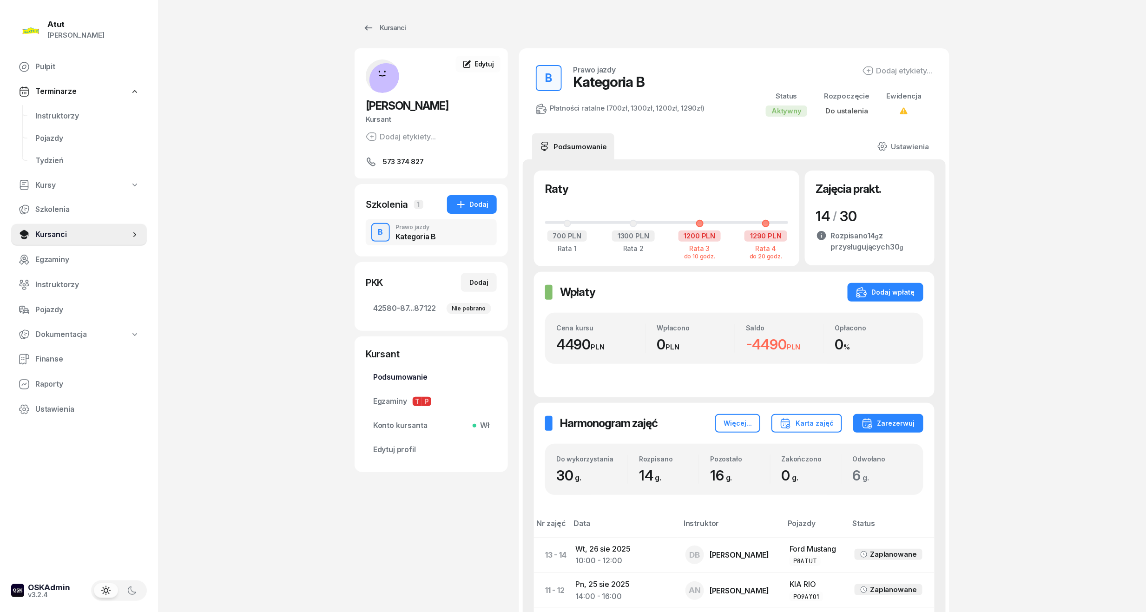
click at [399, 376] on span "Podsumowanie" at bounding box center [431, 377] width 116 height 12
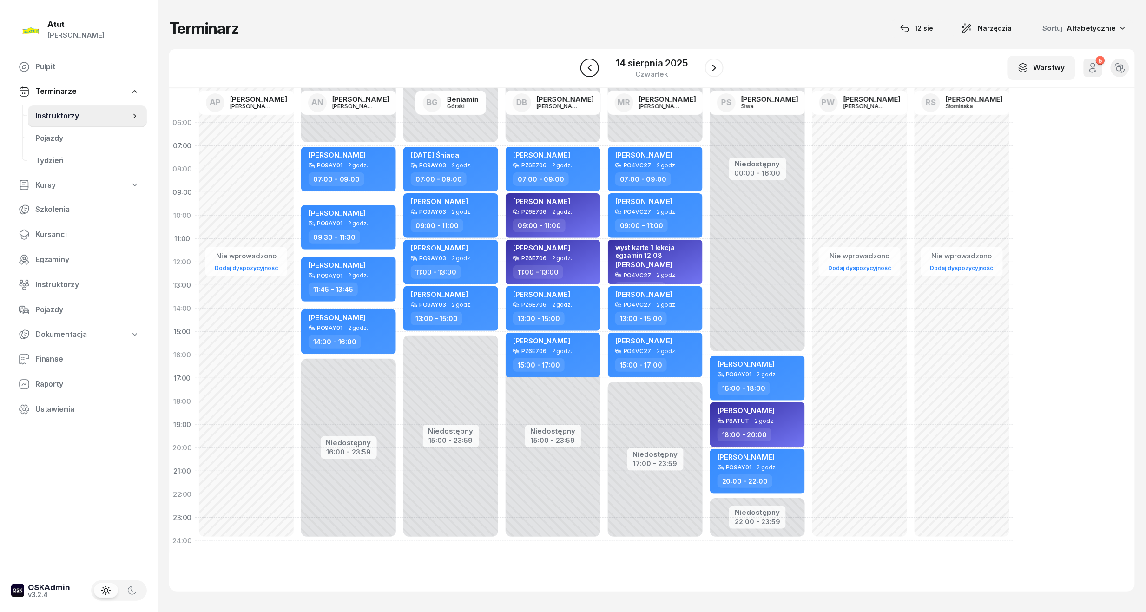
click at [593, 64] on icon "button" at bounding box center [589, 67] width 11 height 11
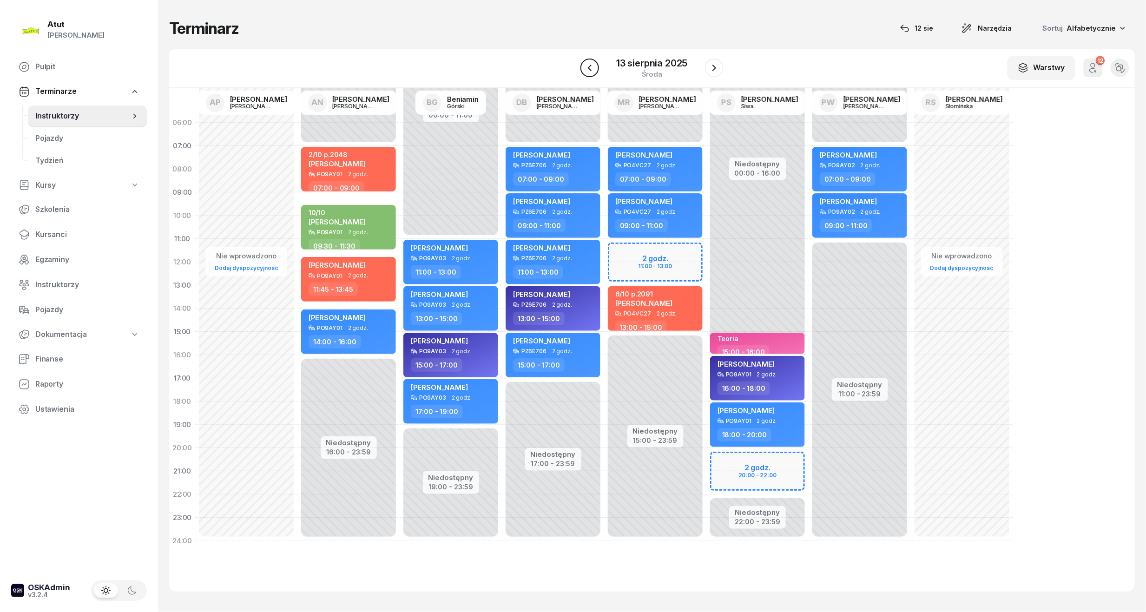
click at [593, 64] on icon "button" at bounding box center [589, 67] width 11 height 11
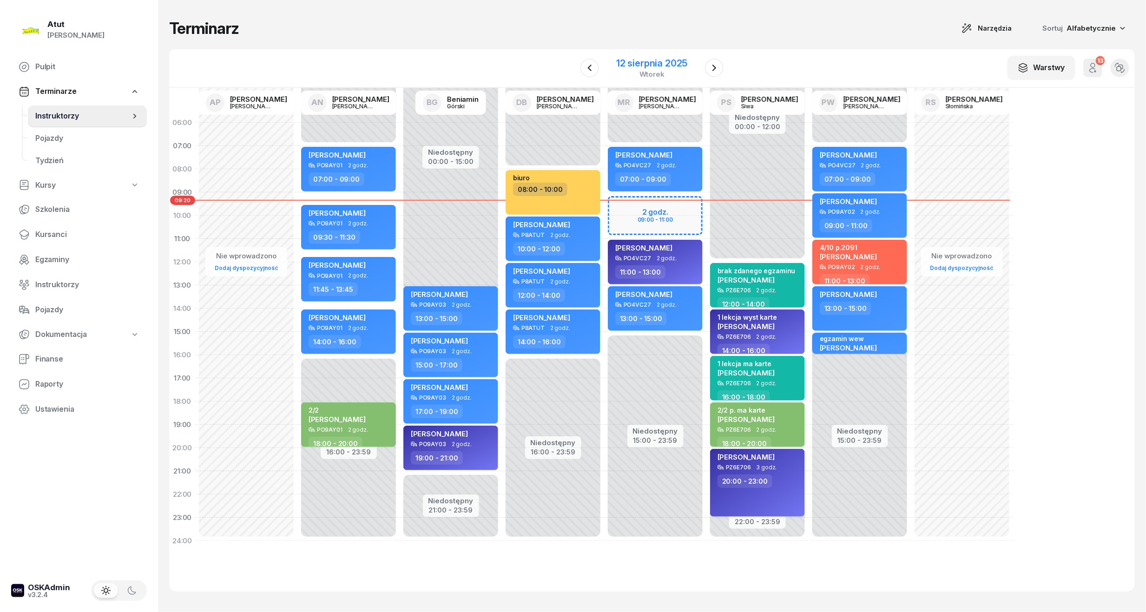
click at [658, 59] on div "12 sierpnia 2025" at bounding box center [651, 63] width 71 height 9
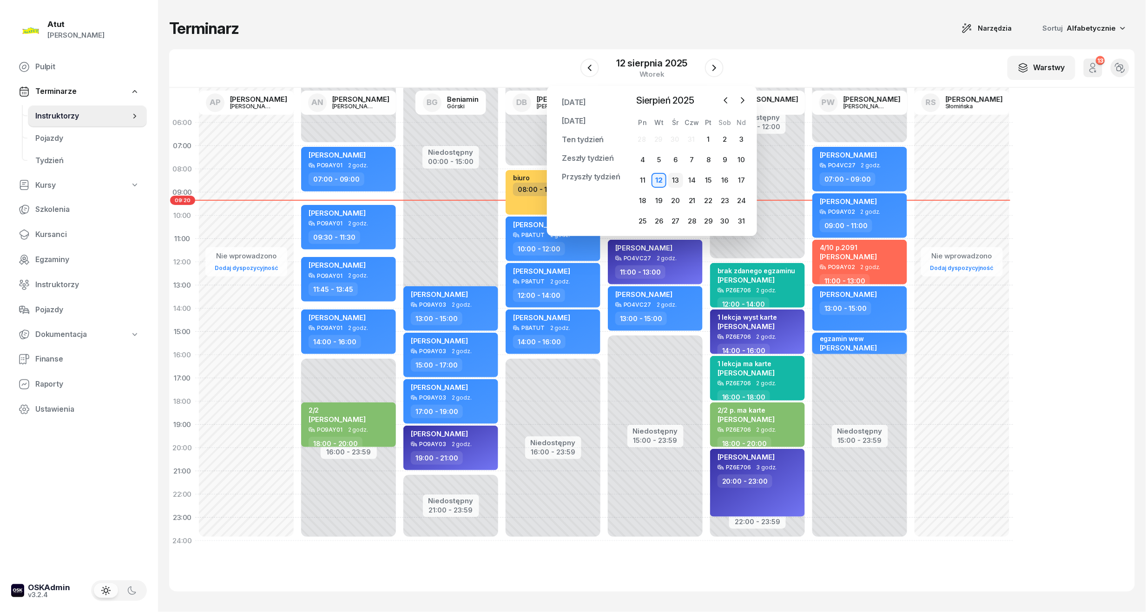
click at [674, 177] on div "13" at bounding box center [675, 180] width 15 height 15
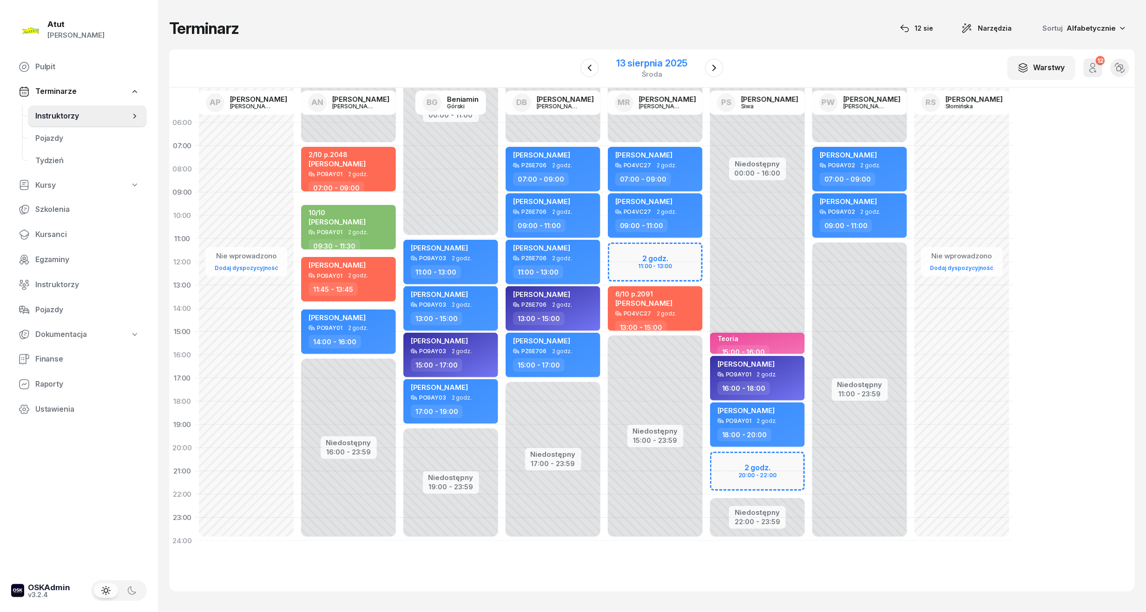
click at [663, 59] on div "13 sierpnia 2025" at bounding box center [651, 63] width 71 height 9
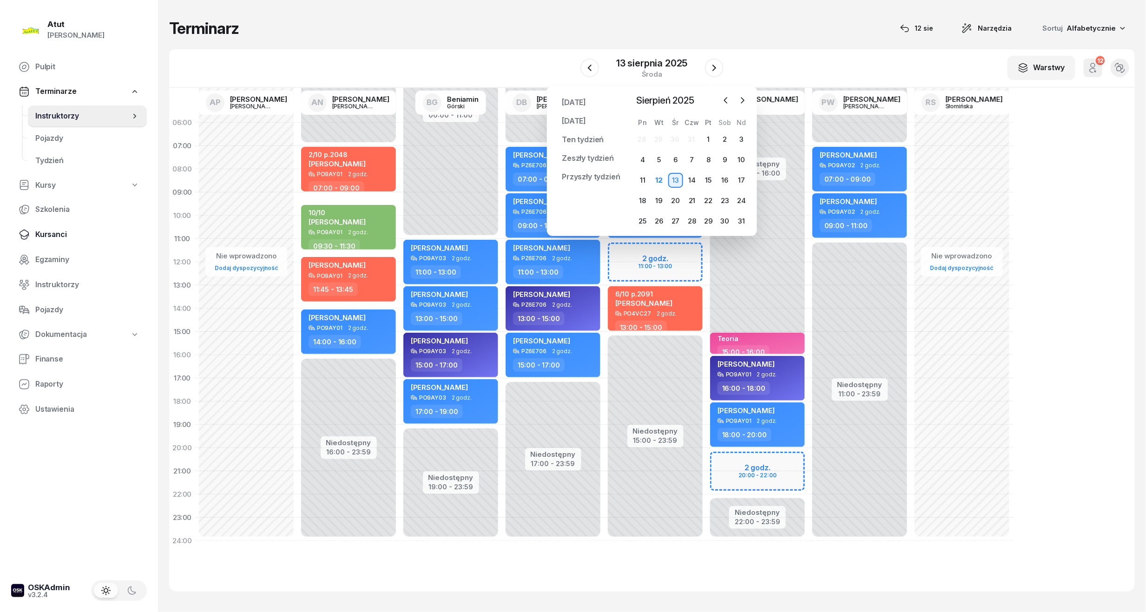
click at [51, 230] on span "Kursanci" at bounding box center [87, 235] width 104 height 12
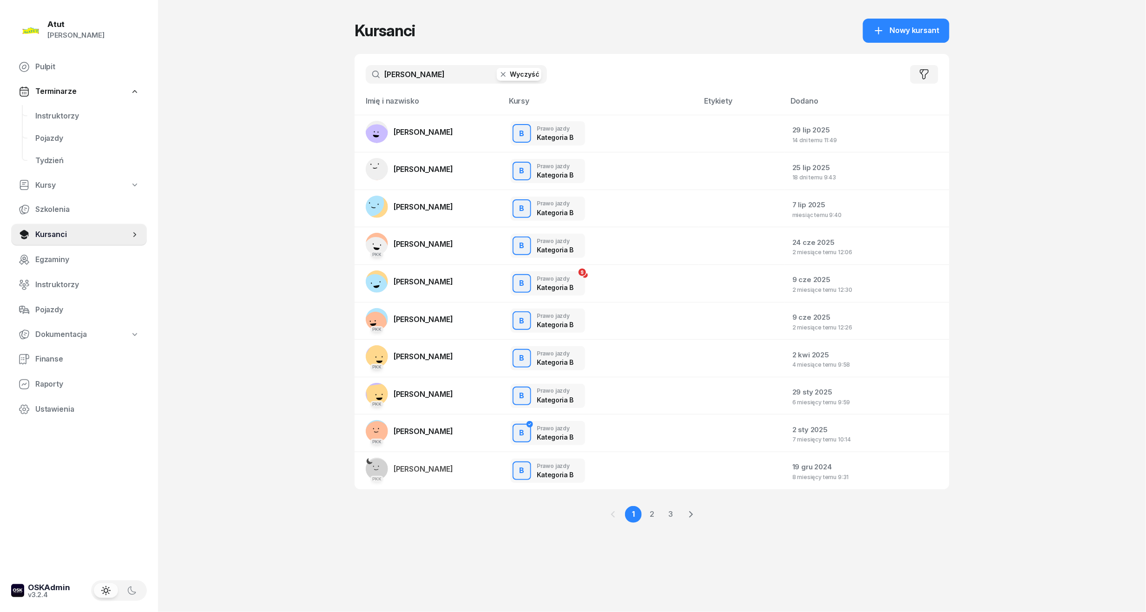
click at [509, 71] on button "Wyczyść" at bounding box center [519, 74] width 45 height 13
click at [440, 76] on input "text" at bounding box center [456, 74] width 181 height 19
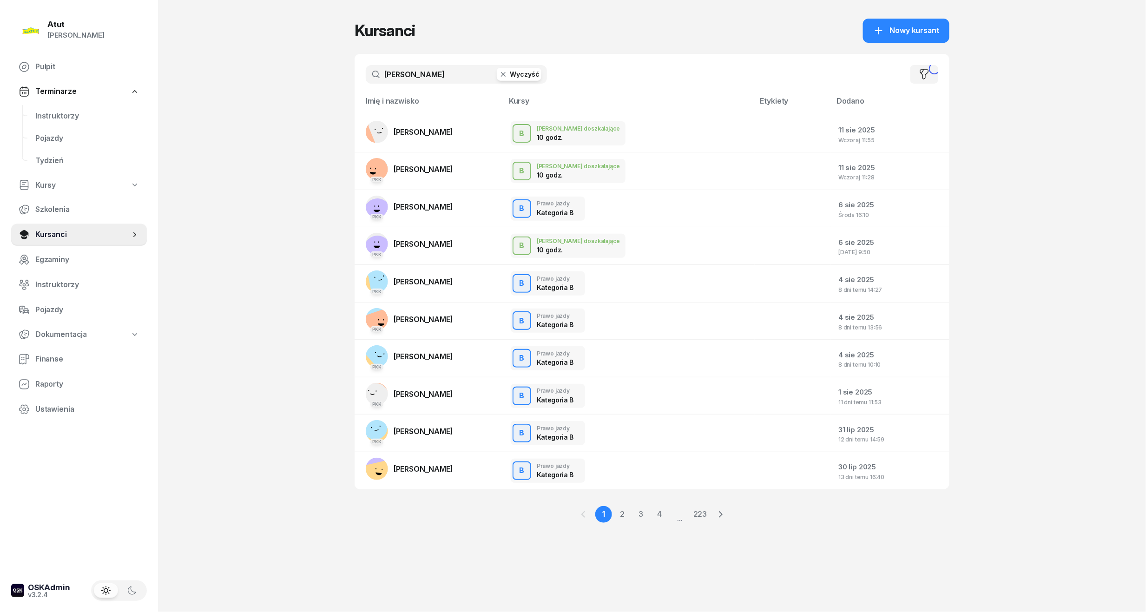
type input "[PERSON_NAME]"
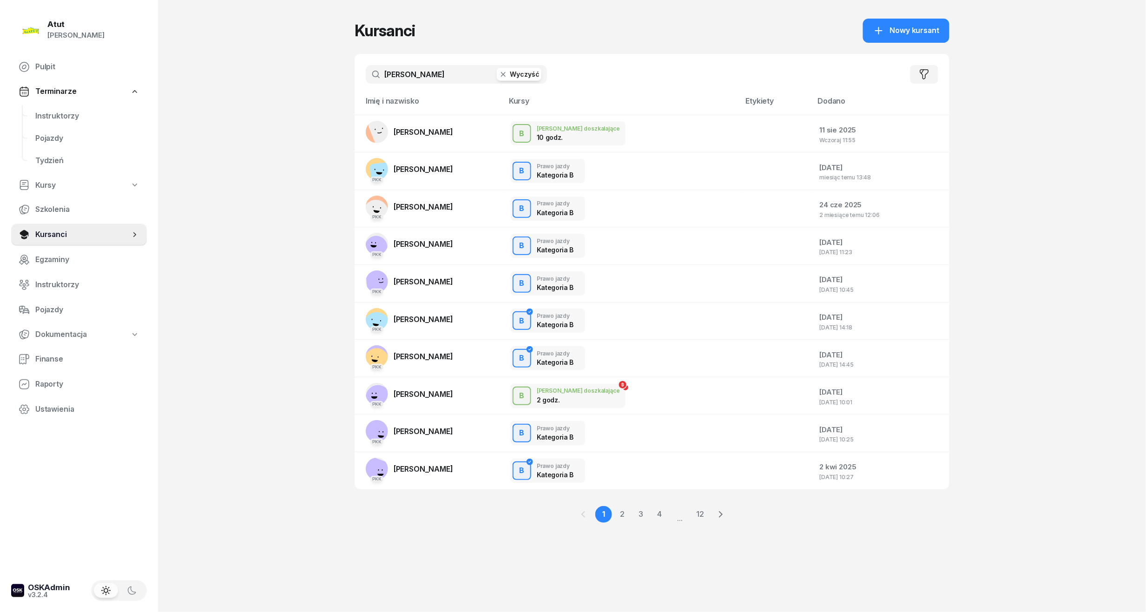
click at [530, 72] on button "Wyczyść" at bounding box center [519, 74] width 45 height 13
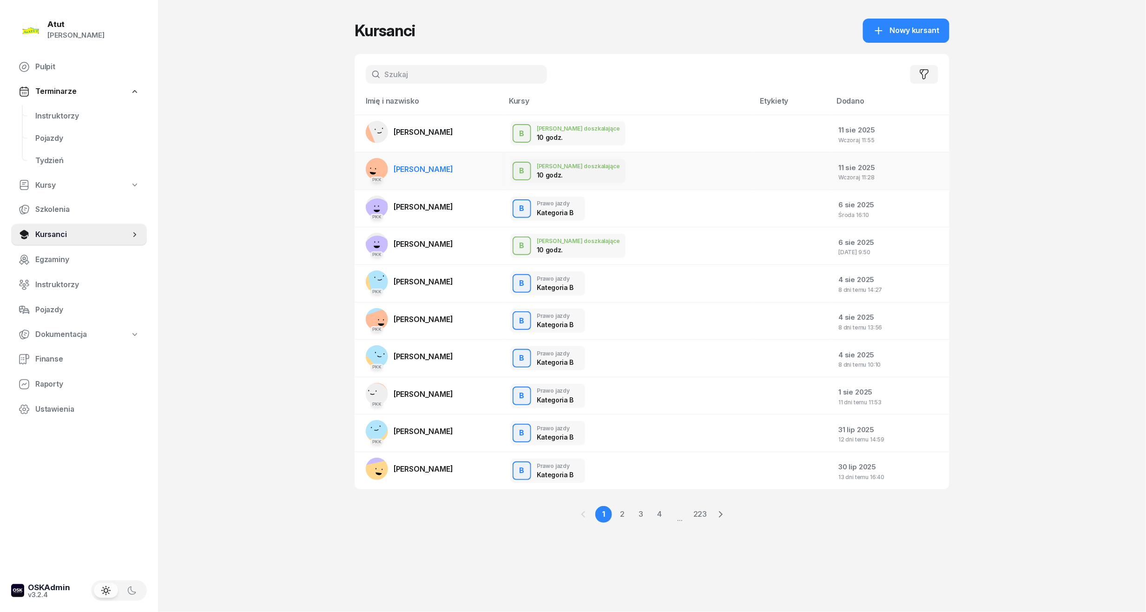
click at [432, 167] on span "[PERSON_NAME]" at bounding box center [423, 168] width 59 height 9
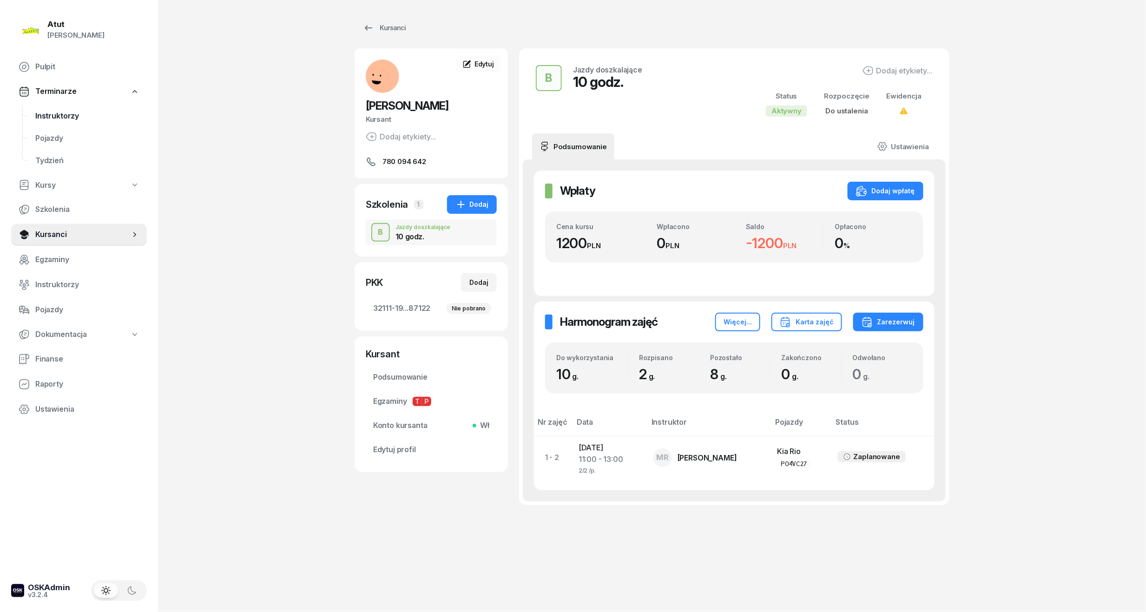
click at [49, 112] on span "Instruktorzy" at bounding box center [87, 116] width 104 height 12
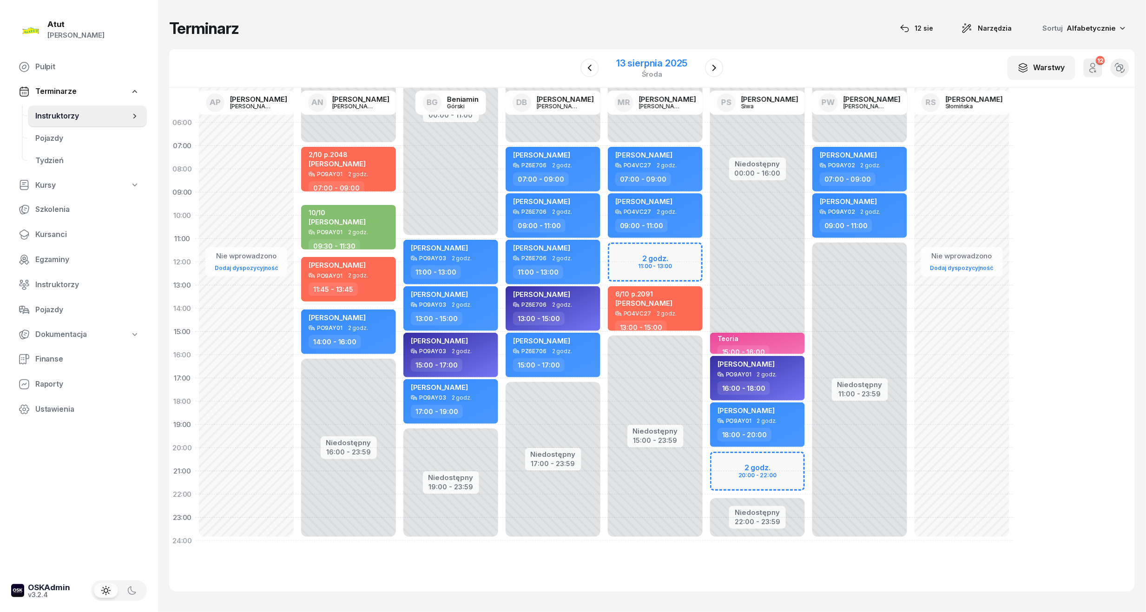
click at [668, 62] on div "13 sierpnia 2025" at bounding box center [651, 63] width 71 height 9
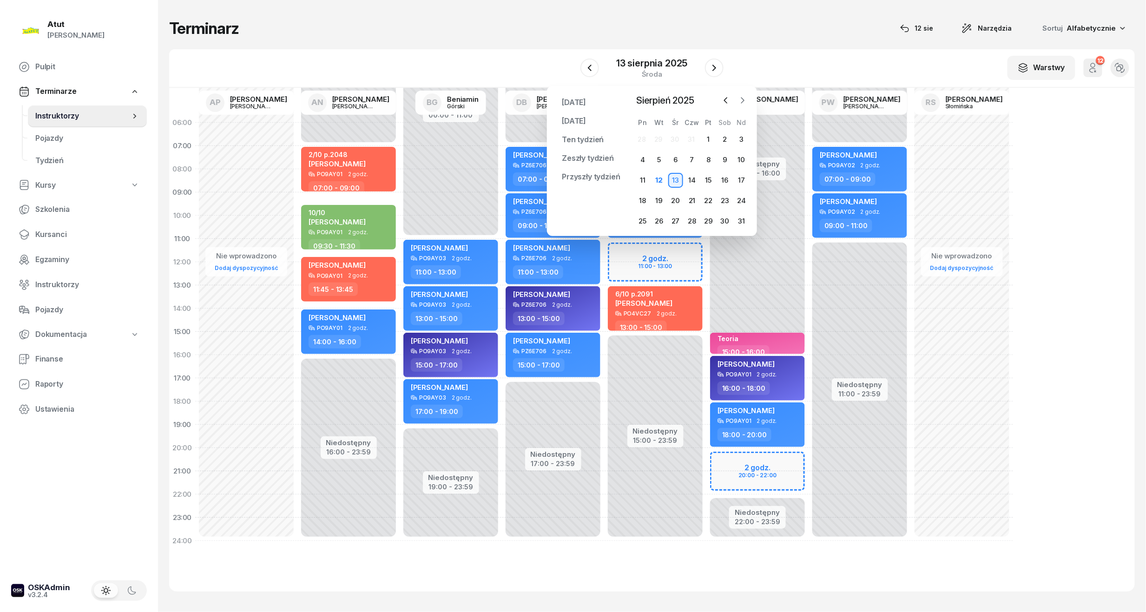
click at [740, 99] on icon "button" at bounding box center [742, 100] width 9 height 9
click at [679, 199] on div "24" at bounding box center [675, 200] width 15 height 15
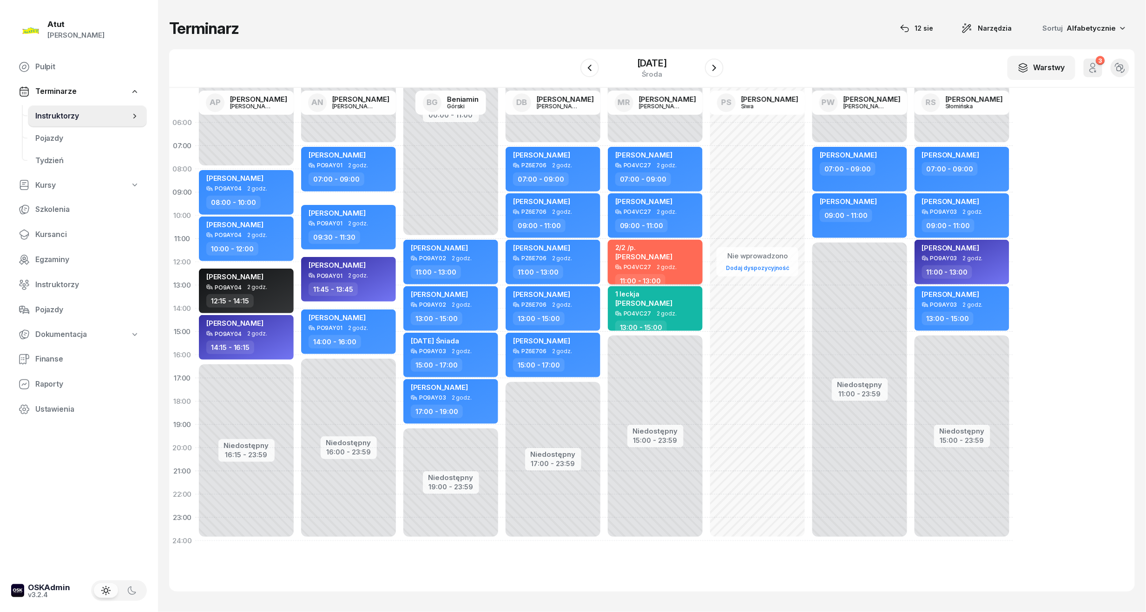
click at [637, 254] on span "[PERSON_NAME]" at bounding box center [643, 256] width 57 height 9
select select "11"
select select "13"
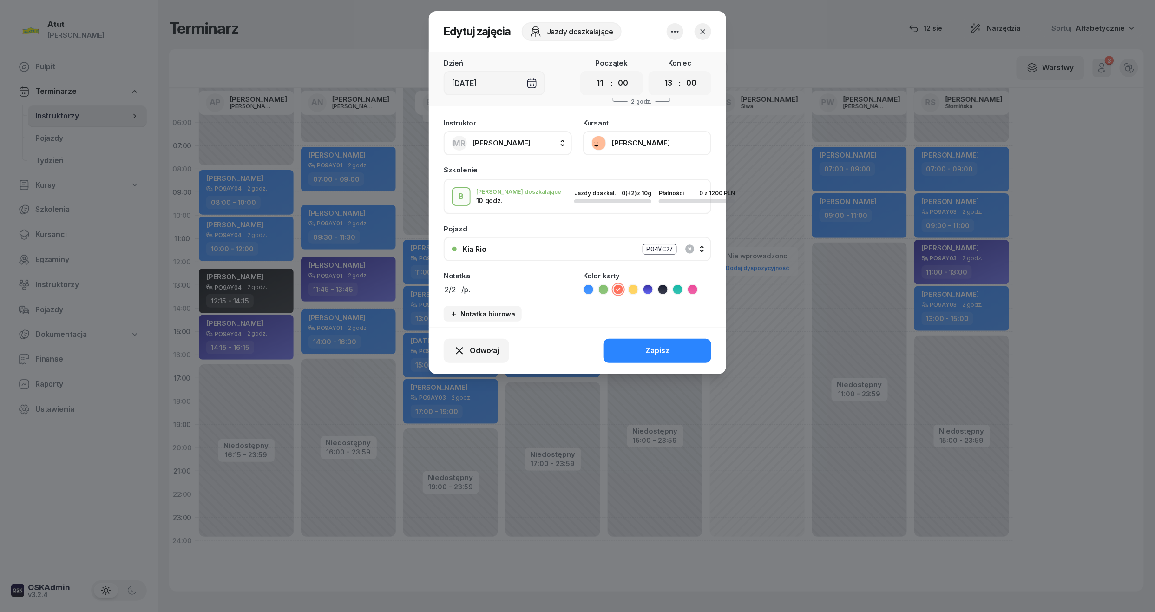
click at [486, 289] on textarea "2/2 /p." at bounding box center [508, 289] width 128 height 12
type textarea "2/2 /p. 2112"
click at [659, 350] on div "Zapisz" at bounding box center [657, 351] width 24 height 12
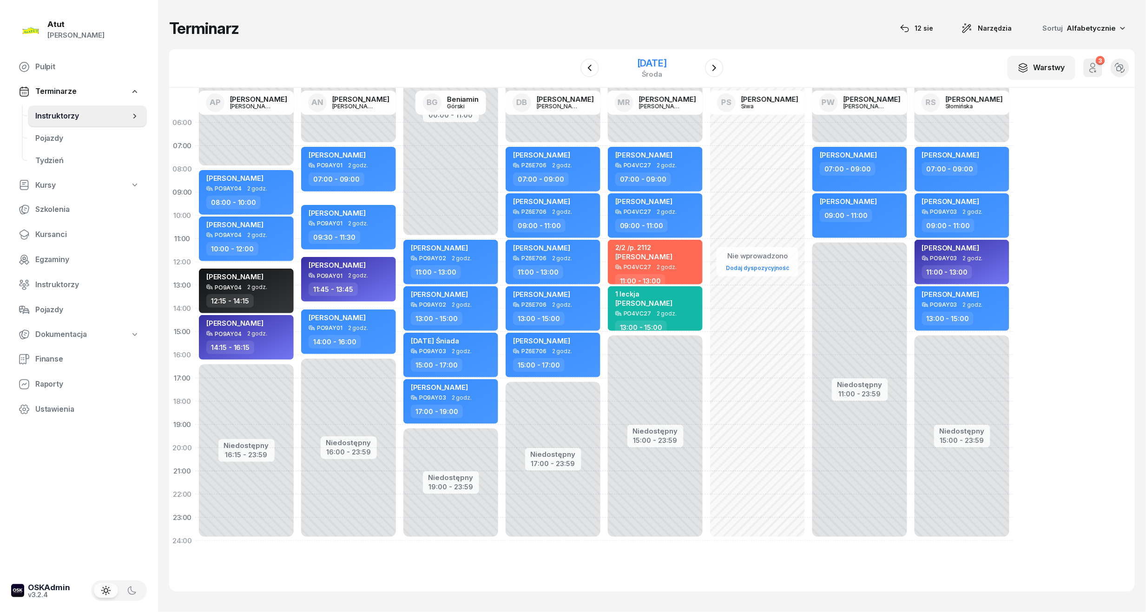
click at [648, 61] on div "[DATE]" at bounding box center [652, 63] width 30 height 9
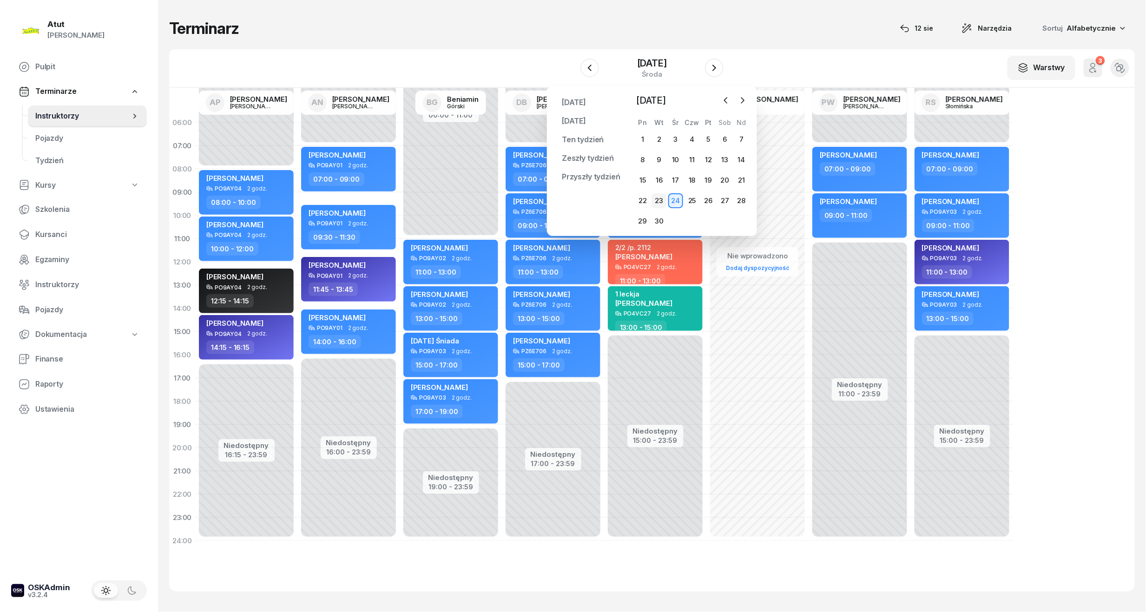
click at [656, 198] on div "23" at bounding box center [658, 200] width 15 height 15
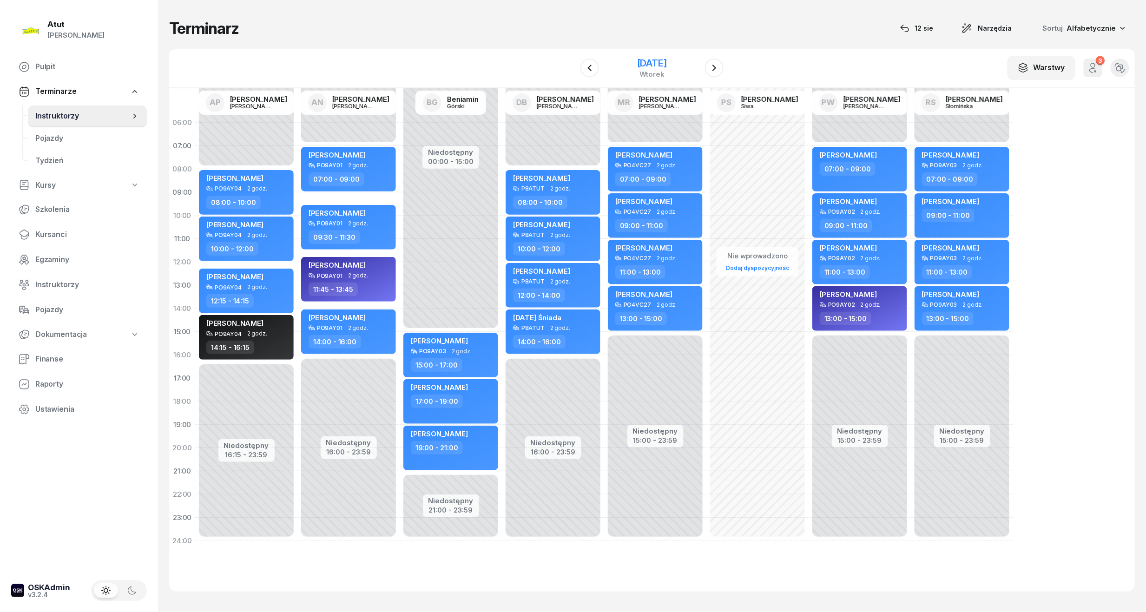
click at [638, 63] on div "[DATE]" at bounding box center [652, 63] width 30 height 9
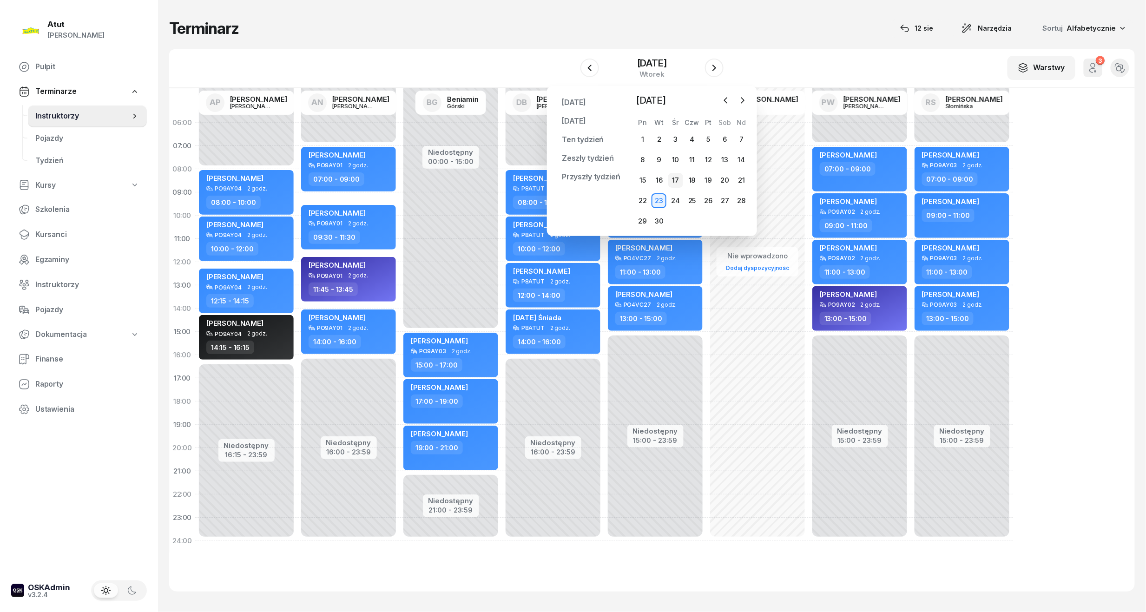
click at [677, 177] on div "17" at bounding box center [675, 180] width 15 height 15
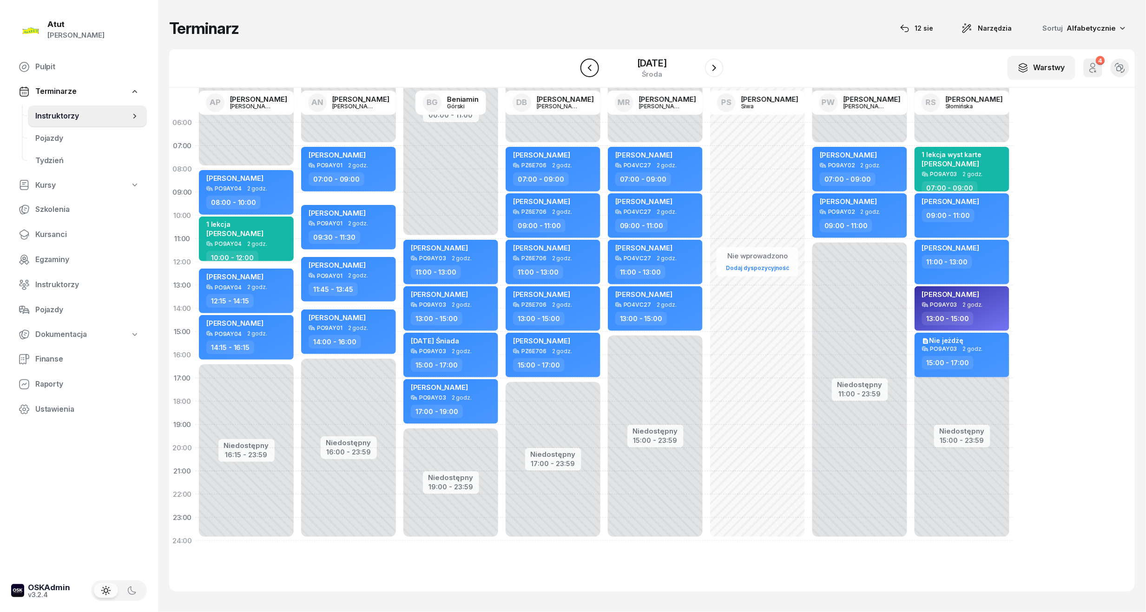
click at [590, 64] on icon "button" at bounding box center [589, 67] width 11 height 11
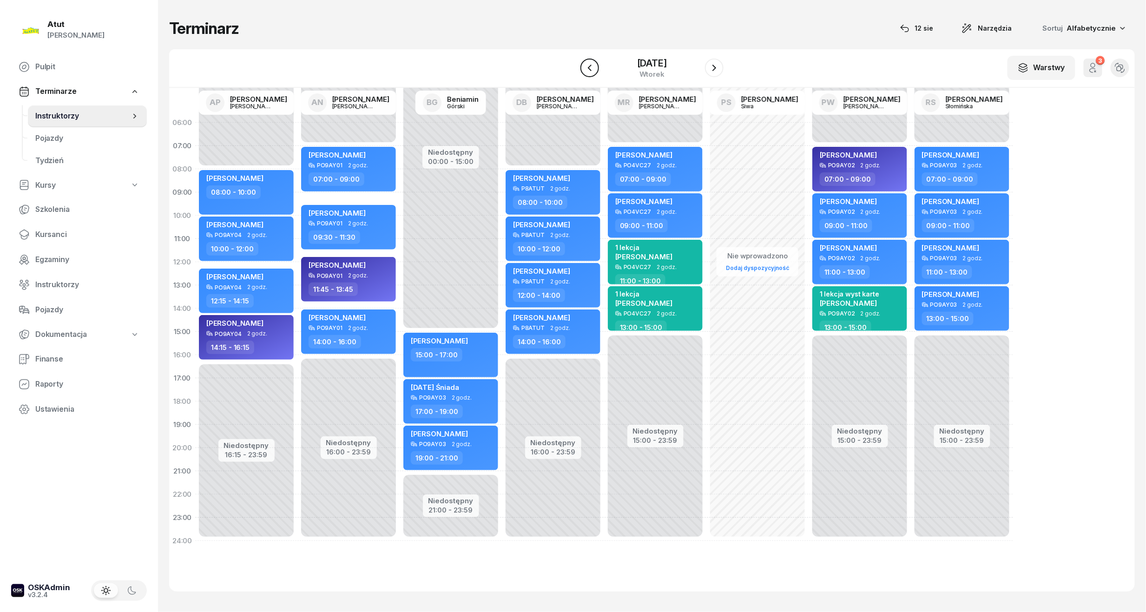
click at [590, 64] on icon "button" at bounding box center [589, 67] width 11 height 11
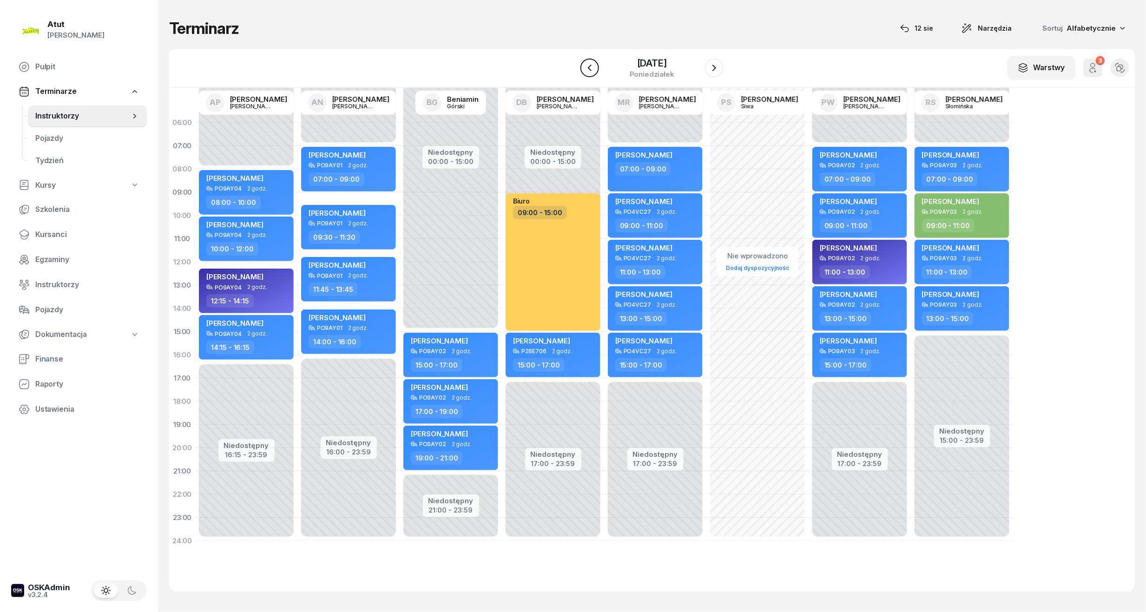
click at [590, 64] on icon "button" at bounding box center [589, 67] width 11 height 11
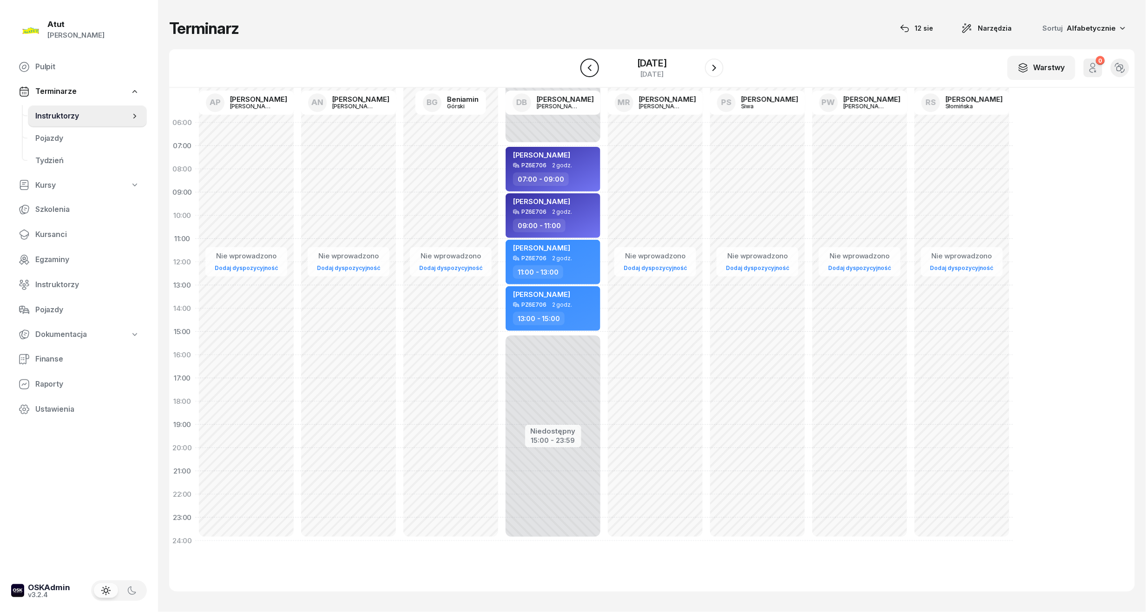
click at [590, 64] on icon "button" at bounding box center [589, 67] width 11 height 11
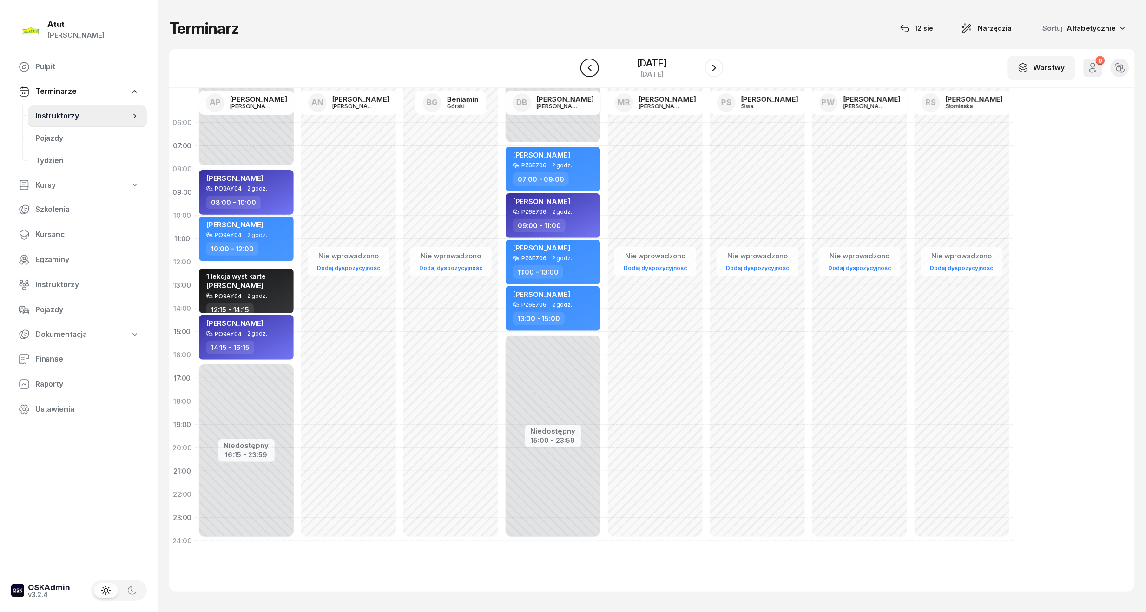
click at [590, 64] on icon "button" at bounding box center [589, 67] width 11 height 11
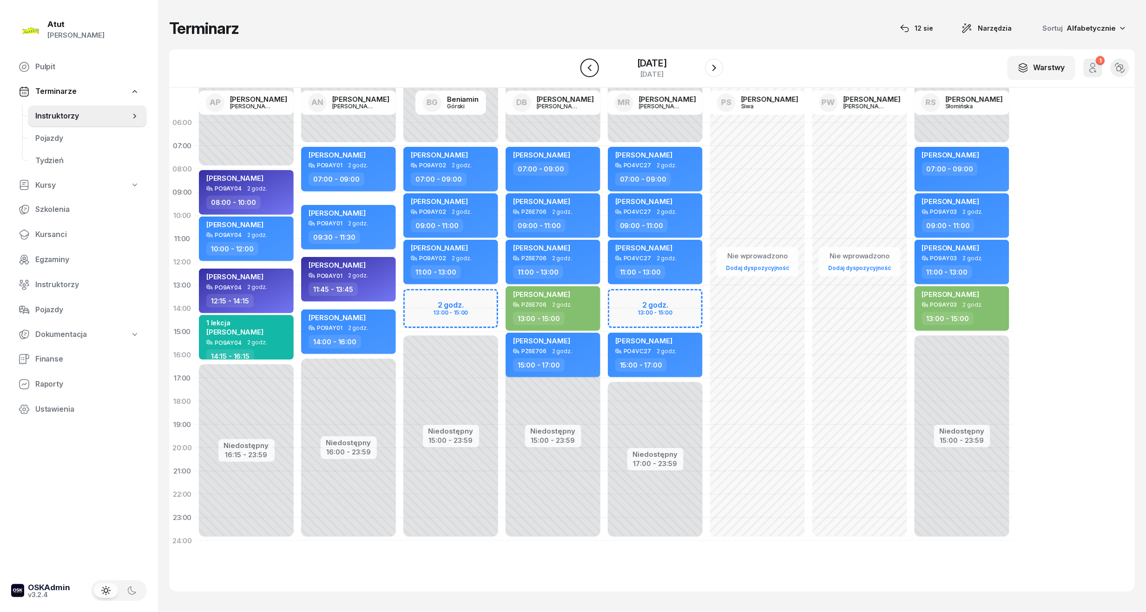
click at [590, 64] on icon "button" at bounding box center [589, 67] width 11 height 11
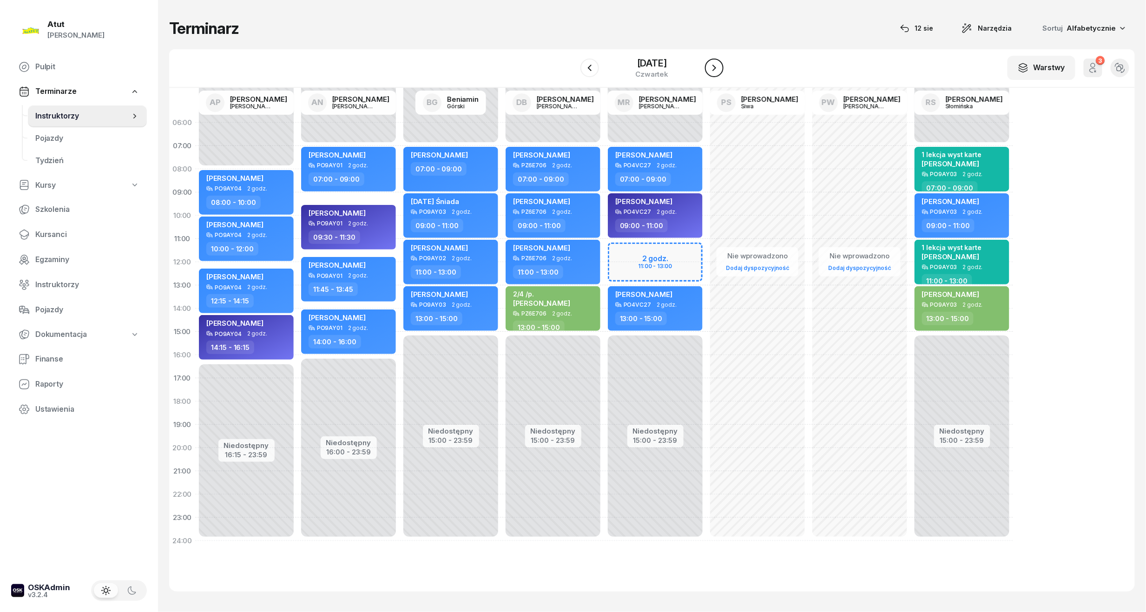
click at [716, 66] on icon "button" at bounding box center [714, 67] width 11 height 11
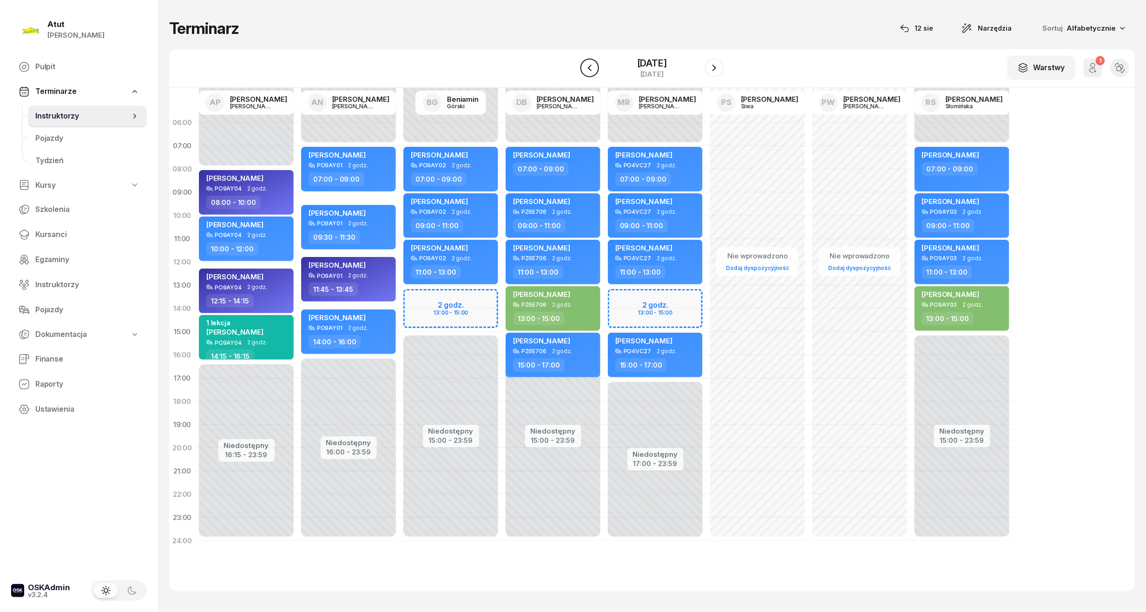
click at [590, 68] on icon "button" at bounding box center [589, 67] width 11 height 11
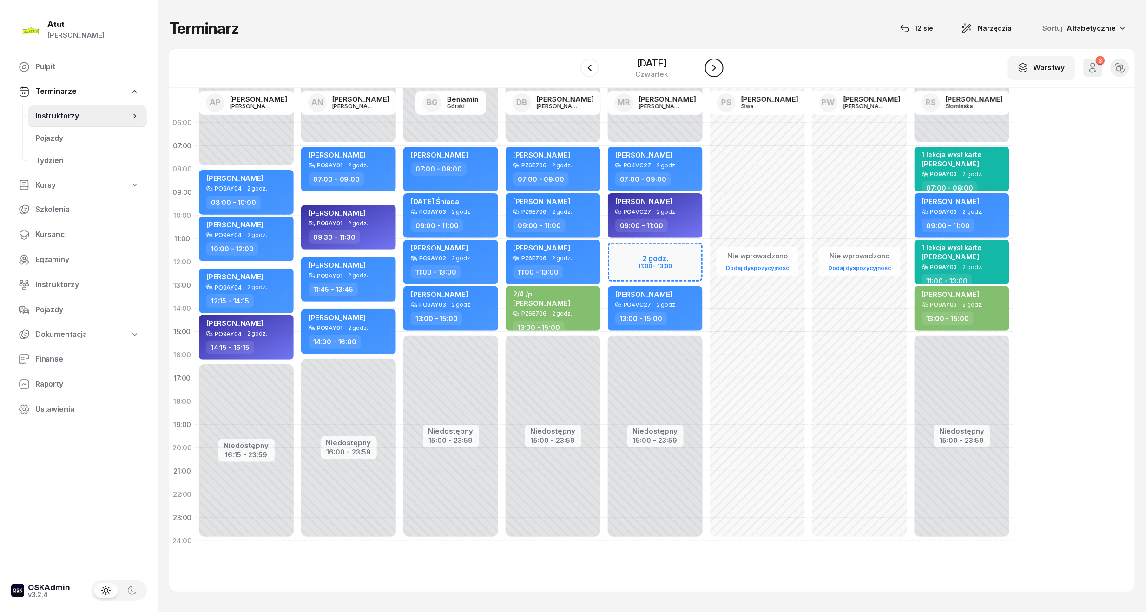
click at [714, 64] on icon "button" at bounding box center [714, 67] width 11 height 11
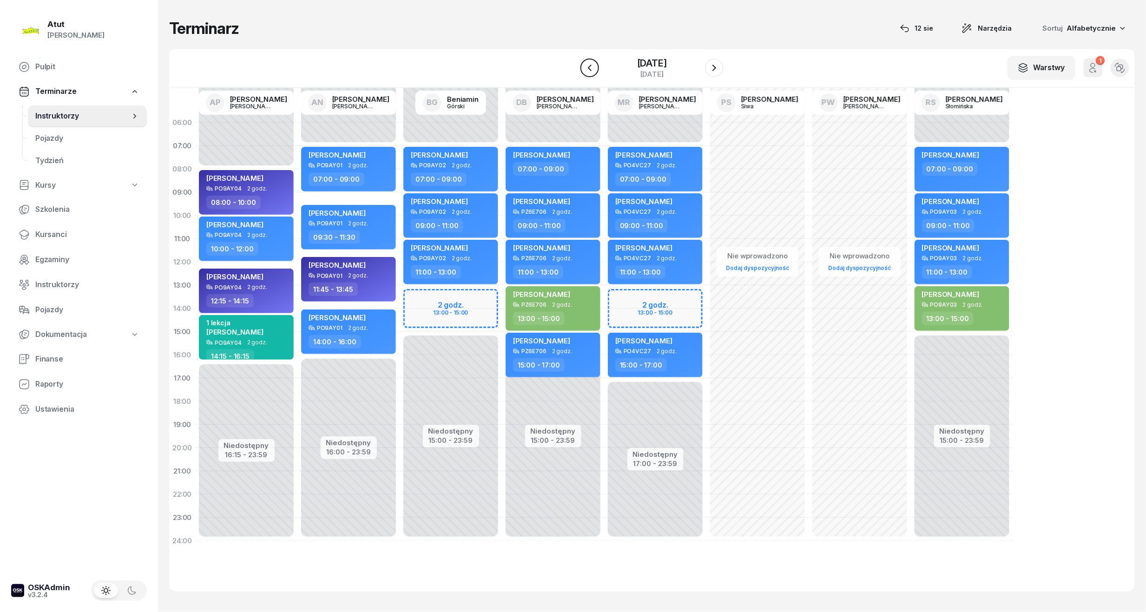
click at [588, 67] on icon "button" at bounding box center [590, 68] width 4 height 7
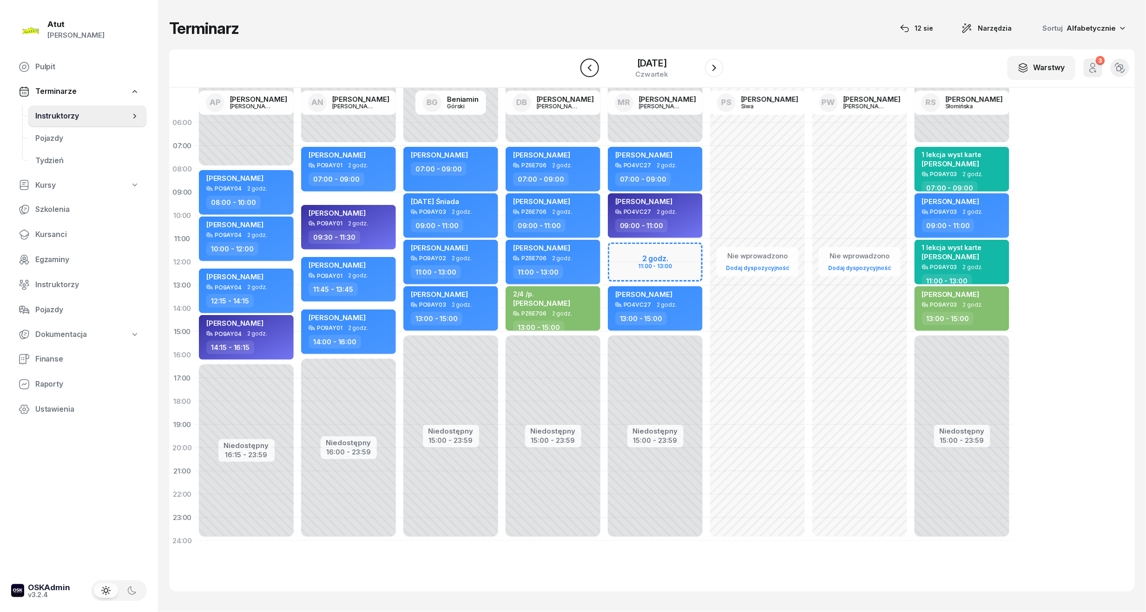
click at [586, 69] on icon "button" at bounding box center [589, 67] width 11 height 11
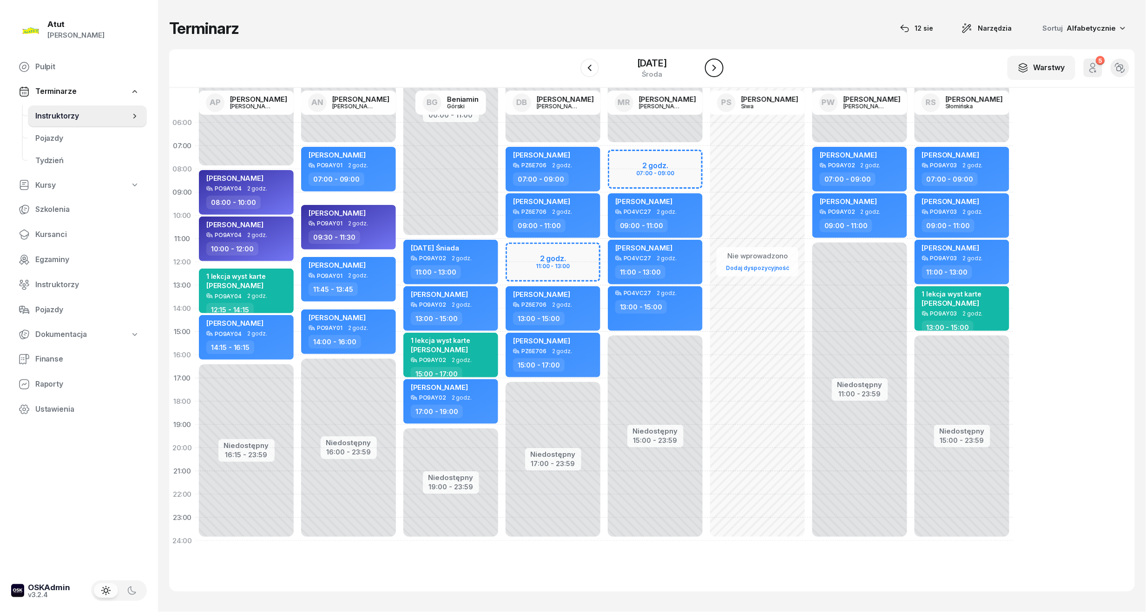
click at [720, 67] on icon "button" at bounding box center [714, 67] width 11 height 11
